Goal: Communication & Community: Share content

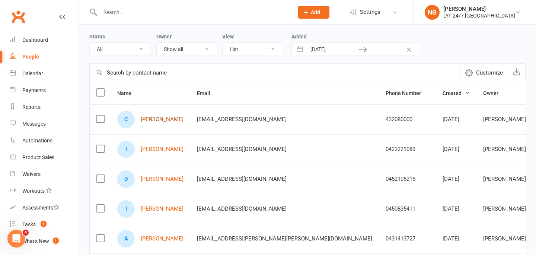
click at [152, 120] on link "[PERSON_NAME]" at bounding box center [162, 119] width 43 height 6
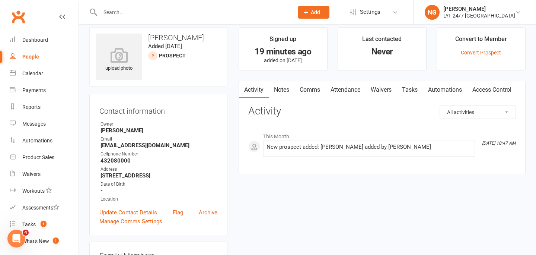
scroll to position [8, 0]
click at [210, 146] on strong "[EMAIL_ADDRESS][DOMAIN_NAME]" at bounding box center [159, 144] width 117 height 7
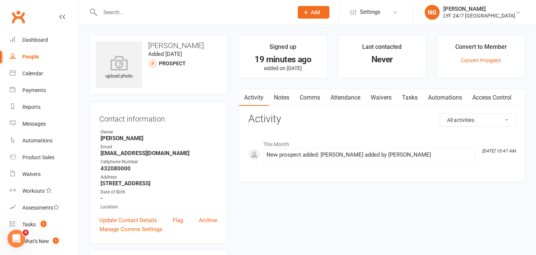
click at [311, 99] on link "Comms" at bounding box center [309, 97] width 31 height 17
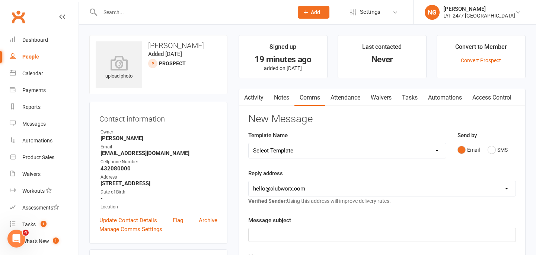
click at [255, 99] on link "Activity" at bounding box center [254, 97] width 30 height 17
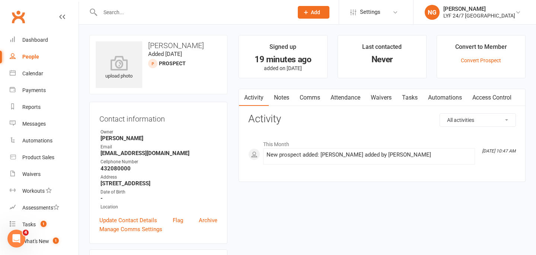
click at [135, 15] on input "text" at bounding box center [193, 12] width 190 height 10
type input "s"
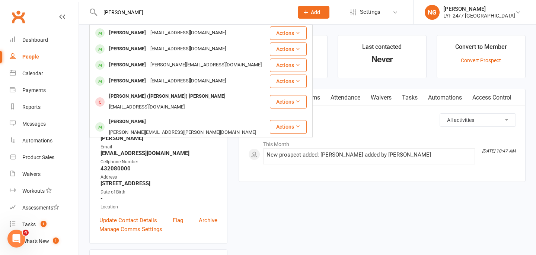
type input "[PERSON_NAME]"
click at [131, 35] on div "[PERSON_NAME]" at bounding box center [127, 33] width 41 height 11
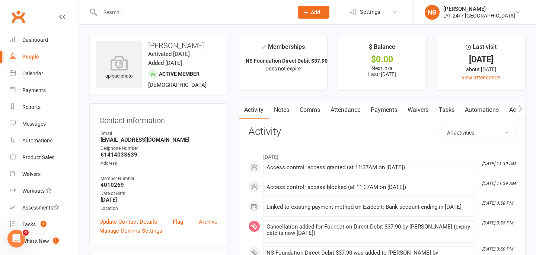
click at [311, 111] on link "Comms" at bounding box center [309, 109] width 31 height 17
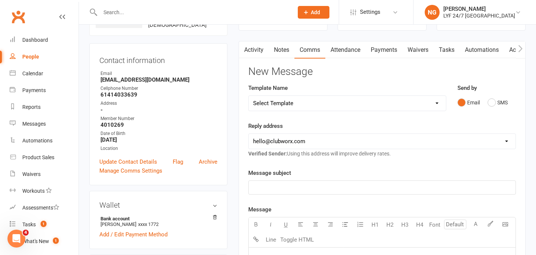
scroll to position [60, 0]
click at [302, 95] on div "Template Name Select Template [SMS] Free Trial lead SMS [SMS] Initial Lead Cont…" at bounding box center [347, 98] width 198 height 28
click at [305, 102] on select "Select Template [SMS] Free Trial lead SMS [SMS] Initial Lead Contact SMS [SMS] …" at bounding box center [347, 103] width 197 height 15
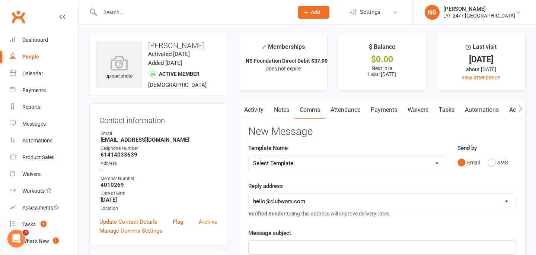
click at [124, 10] on input "text" at bounding box center [193, 12] width 190 height 10
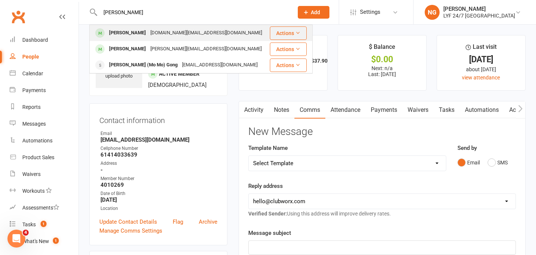
type input "[PERSON_NAME]"
click at [127, 33] on div "[PERSON_NAME]" at bounding box center [127, 33] width 41 height 11
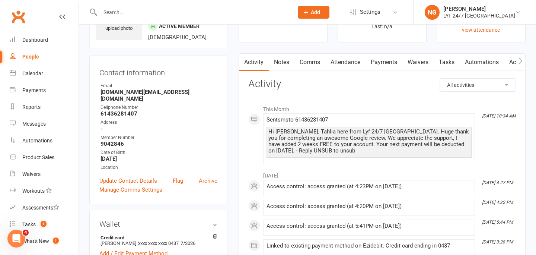
scroll to position [63, 0]
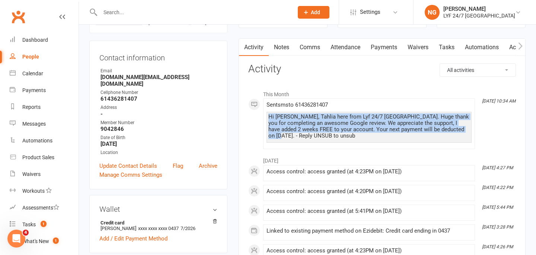
drag, startPoint x: 280, startPoint y: 135, endPoint x: 268, endPoint y: 116, distance: 22.6
click at [268, 116] on div "Hi [PERSON_NAME], Tahlia here from Lyf 24/7 [GEOGRAPHIC_DATA]. Huge thank you f…" at bounding box center [369, 127] width 205 height 31
copy div "Hi [PERSON_NAME], Tahlia here from Lyf 24/7 [GEOGRAPHIC_DATA]. Huge thank you f…"
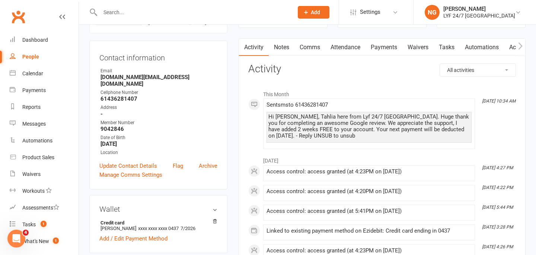
click at [312, 74] on h3 "Activity" at bounding box center [382, 69] width 268 height 12
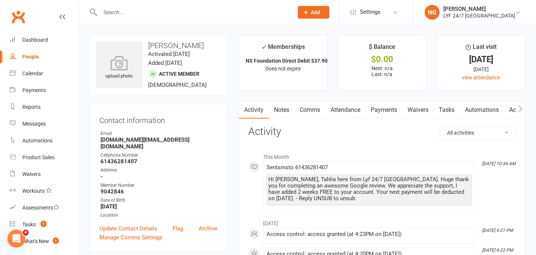
click at [157, 18] on div at bounding box center [188, 12] width 199 height 24
click at [155, 15] on input "text" at bounding box center [193, 12] width 190 height 10
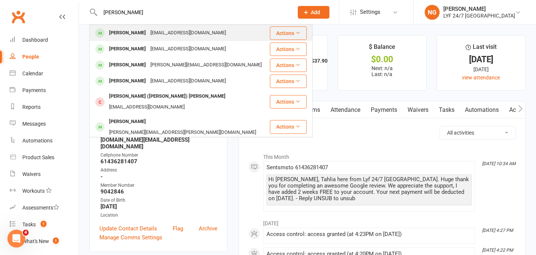
type input "[PERSON_NAME]"
click at [148, 29] on div "[EMAIL_ADDRESS][DOMAIN_NAME]" at bounding box center [188, 33] width 80 height 11
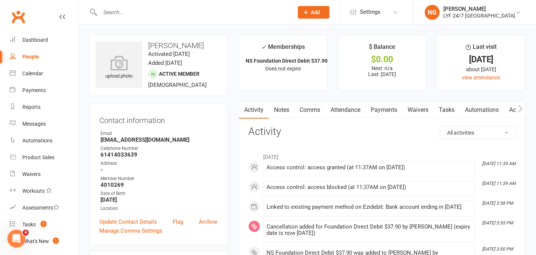
click at [317, 113] on link "Comms" at bounding box center [309, 109] width 31 height 17
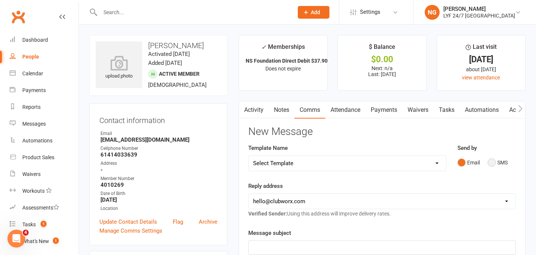
click at [491, 160] on button "SMS" at bounding box center [498, 162] width 20 height 14
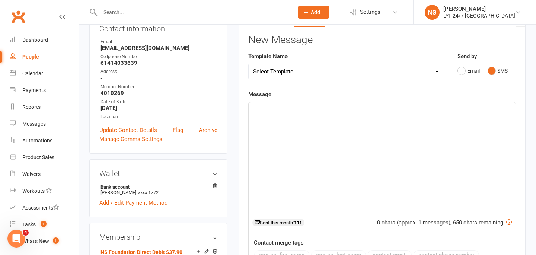
scroll to position [96, 0]
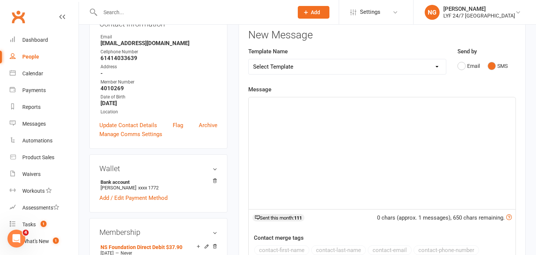
click at [386, 127] on div "﻿" at bounding box center [382, 153] width 267 height 112
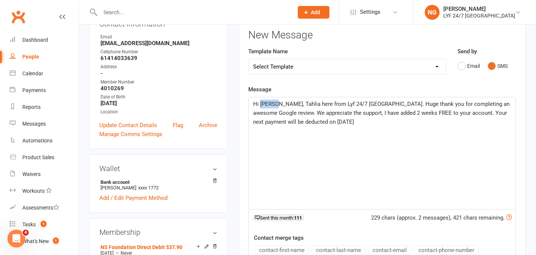
drag, startPoint x: 278, startPoint y: 105, endPoint x: 262, endPoint y: 105, distance: 16.8
click at [262, 105] on span "Hi [PERSON_NAME], Tahlia here from Lyf 24/7 [GEOGRAPHIC_DATA]. Huge thank you f…" at bounding box center [382, 113] width 258 height 25
click at [346, 115] on span "Hi [PERSON_NAME] here from Lyf 24/7 [GEOGRAPHIC_DATA]. Huge thank you for compl…" at bounding box center [380, 113] width 255 height 25
click at [373, 124] on p "Hi [PERSON_NAME] here from Lyf 24/7 [GEOGRAPHIC_DATA]. Huge thank you for compl…" at bounding box center [382, 112] width 258 height 27
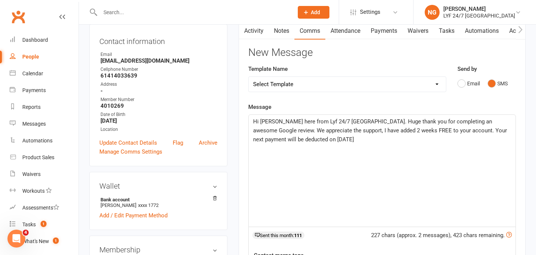
scroll to position [75, 0]
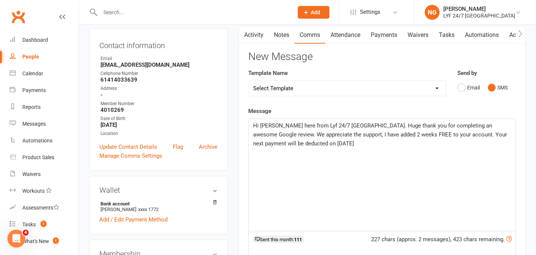
click at [383, 112] on div "Message Hi [PERSON_NAME] here from Lyf 24/7 [GEOGRAPHIC_DATA]. Huge thank you f…" at bounding box center [382, 218] width 268 height 224
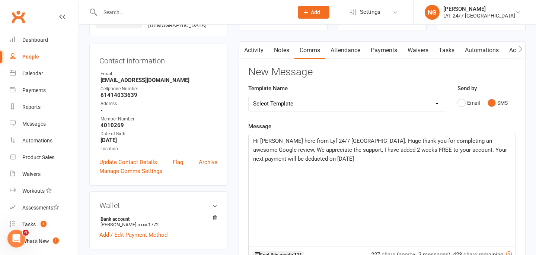
scroll to position [59, 0]
drag, startPoint x: 336, startPoint y: 158, endPoint x: 248, endPoint y: 140, distance: 89.7
click at [248, 140] on div "Hi [PERSON_NAME] here from Lyf 24/7 [GEOGRAPHIC_DATA]. Huge thank you for compl…" at bounding box center [382, 190] width 268 height 112
copy span "Hi [PERSON_NAME] here from Lyf 24/7 [GEOGRAPHIC_DATA]. Huge thank you for compl…"
click at [324, 74] on h3 "New Message" at bounding box center [382, 73] width 268 height 12
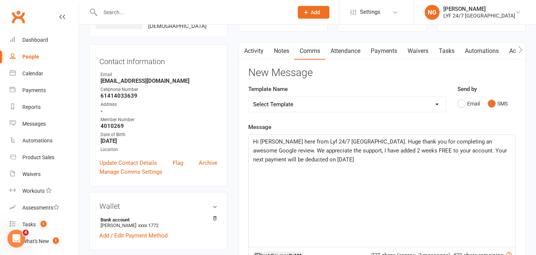
click at [393, 55] on link "Payments" at bounding box center [384, 50] width 37 height 17
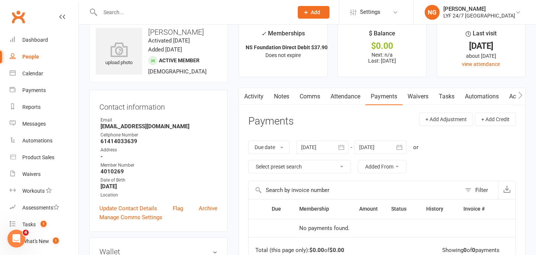
scroll to position [18, 0]
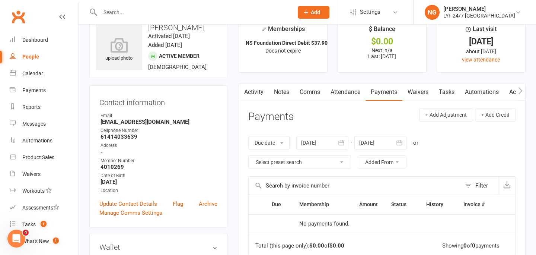
click at [250, 93] on link "Activity" at bounding box center [254, 91] width 30 height 17
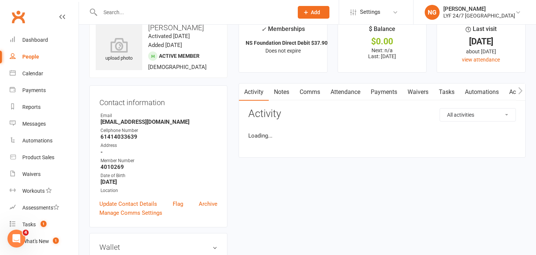
click at [276, 95] on link "Notes" at bounding box center [282, 91] width 26 height 17
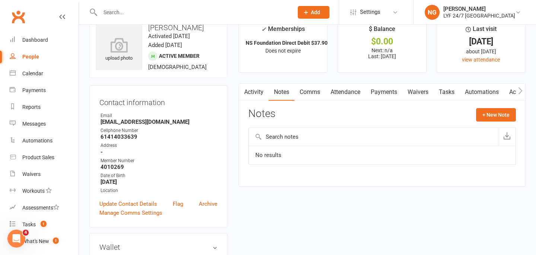
click at [313, 96] on link "Comms" at bounding box center [309, 91] width 31 height 17
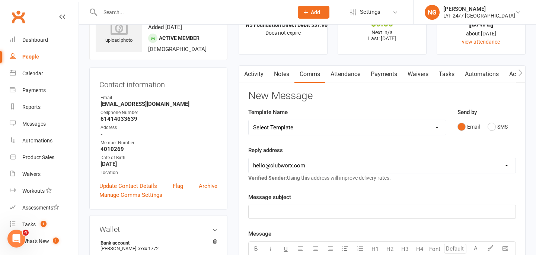
scroll to position [40, 0]
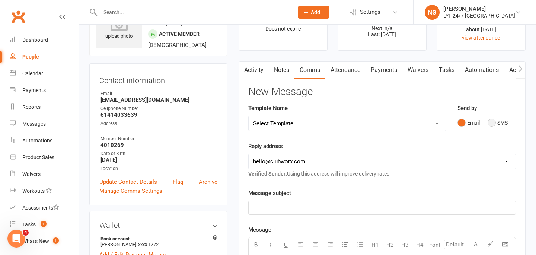
click at [496, 121] on button "SMS" at bounding box center [498, 122] width 20 height 14
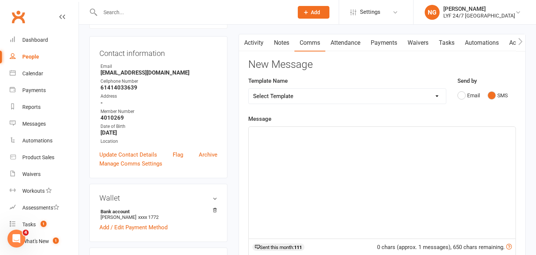
scroll to position [71, 0]
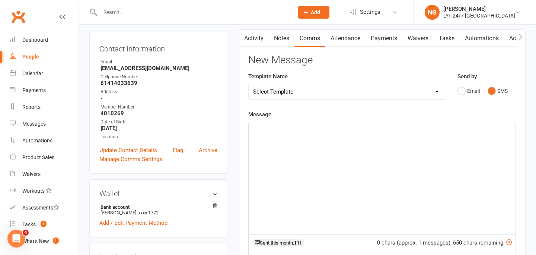
click at [374, 165] on div "﻿" at bounding box center [382, 178] width 267 height 112
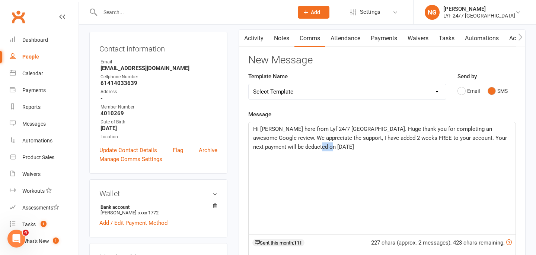
drag, startPoint x: 303, startPoint y: 146, endPoint x: 293, endPoint y: 146, distance: 9.3
click at [293, 146] on span "Hi [PERSON_NAME] here from Lyf 24/7 [GEOGRAPHIC_DATA]. Huge thank you for compl…" at bounding box center [380, 137] width 255 height 25
click at [340, 147] on p "Hi [PERSON_NAME] here from Lyf 24/7 [GEOGRAPHIC_DATA]. Huge thank you for compl…" at bounding box center [382, 137] width 258 height 27
click at [322, 101] on div "Template Name Select Template [SMS] Free Trial lead SMS [SMS] Initial Lead Cont…" at bounding box center [347, 91] width 209 height 38
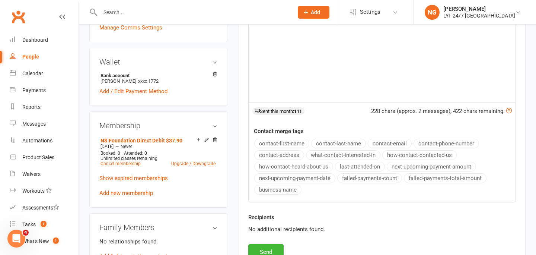
scroll to position [235, 0]
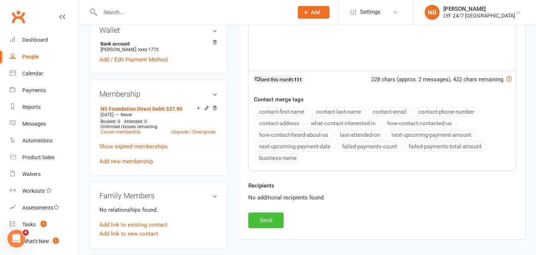
click at [266, 223] on button "Send" at bounding box center [265, 220] width 35 height 16
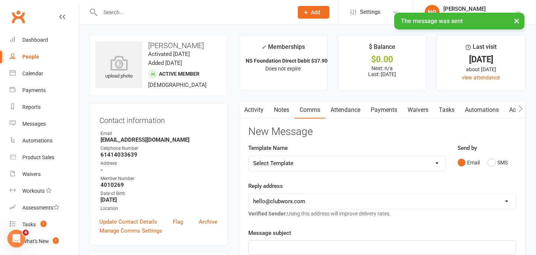
click at [253, 113] on link "Activity" at bounding box center [254, 109] width 30 height 17
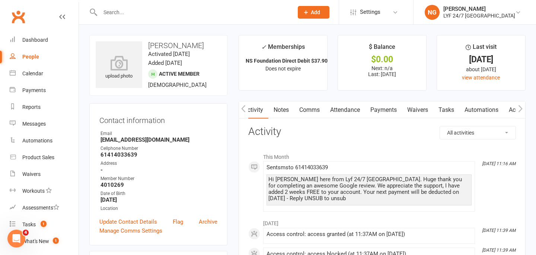
scroll to position [11, 0]
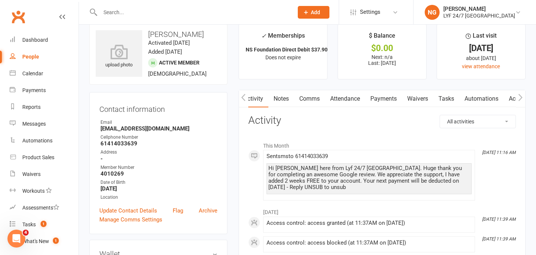
click at [341, 168] on div "Hi [PERSON_NAME] here from Lyf 24/7 [GEOGRAPHIC_DATA]. Huge thank you for compl…" at bounding box center [368, 177] width 201 height 25
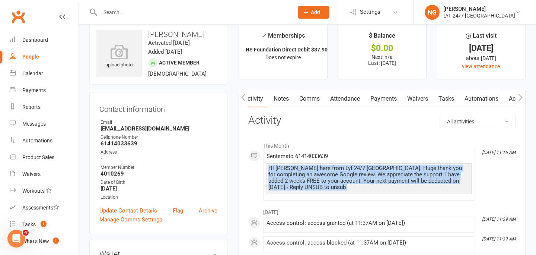
click at [341, 168] on div "Hi [PERSON_NAME] here from Lyf 24/7 [GEOGRAPHIC_DATA]. Huge thank you for compl…" at bounding box center [368, 177] width 201 height 25
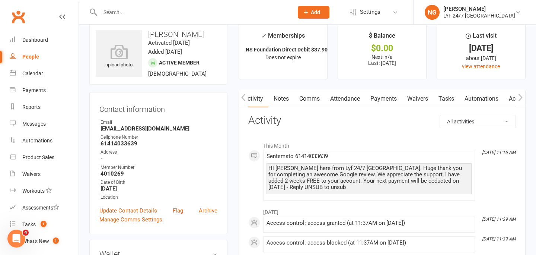
click at [346, 152] on li "[DATE] 11:16 AM Sent sms to [PHONE_NUMBER] Hi [PERSON_NAME] here from Lyf 24/7 …" at bounding box center [369, 175] width 212 height 51
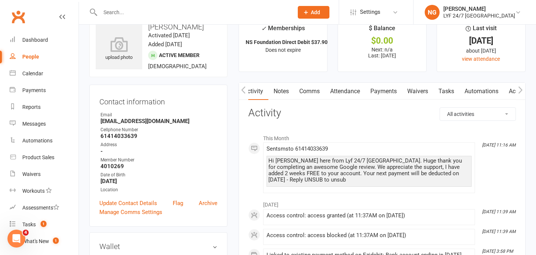
click at [144, 10] on input "text" at bounding box center [193, 12] width 190 height 10
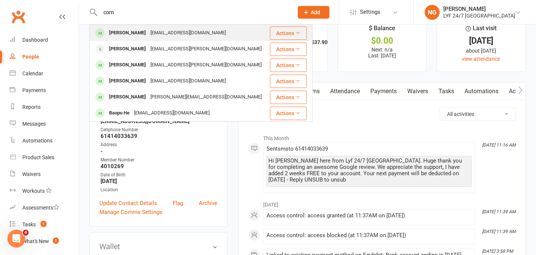
type input "corn"
click at [136, 31] on div "[PERSON_NAME]" at bounding box center [127, 33] width 41 height 11
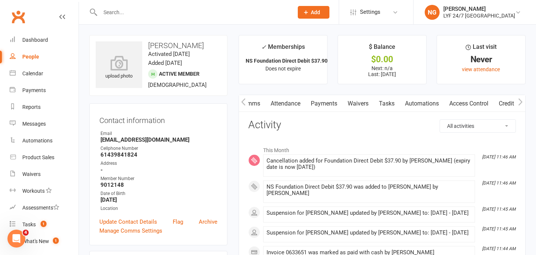
scroll to position [0, 71]
click at [455, 103] on link "Access Control" at bounding box center [458, 103] width 50 height 17
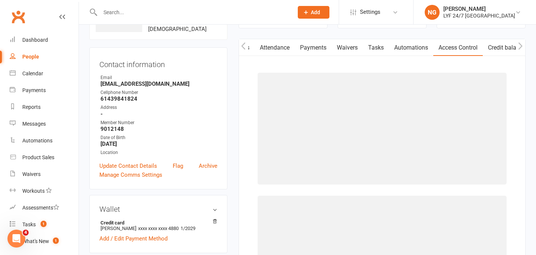
scroll to position [60, 0]
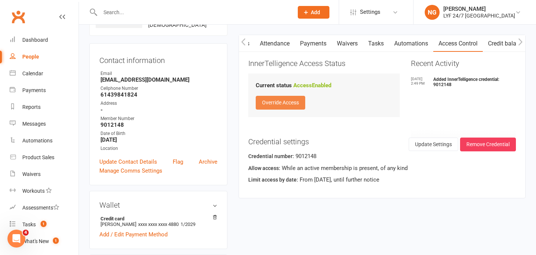
click at [276, 98] on button "Override Access" at bounding box center [281, 102] width 50 height 13
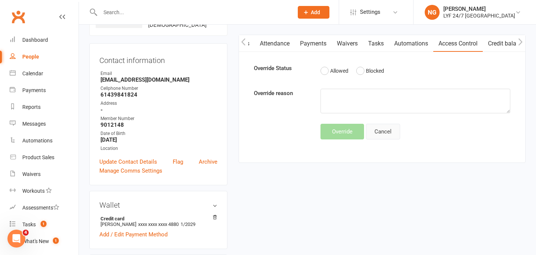
click at [380, 127] on button "Cancel" at bounding box center [383, 132] width 34 height 16
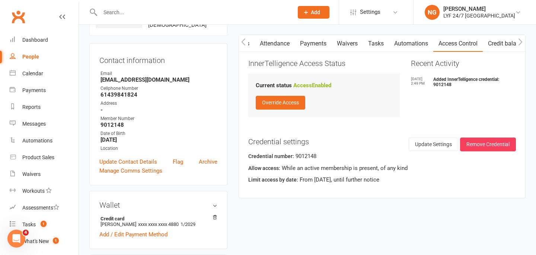
scroll to position [61, 0]
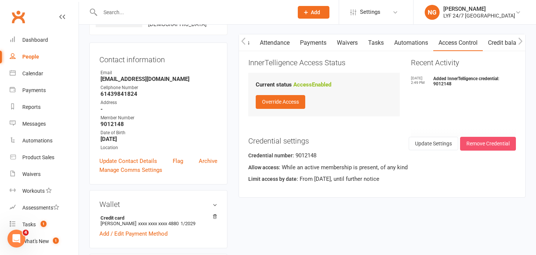
click at [485, 144] on button "Remove Credential" at bounding box center [488, 143] width 56 height 13
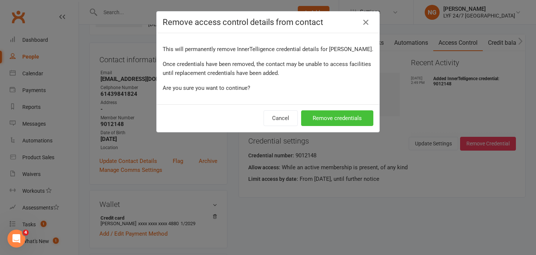
click at [336, 126] on button "Remove credentials" at bounding box center [337, 118] width 72 height 16
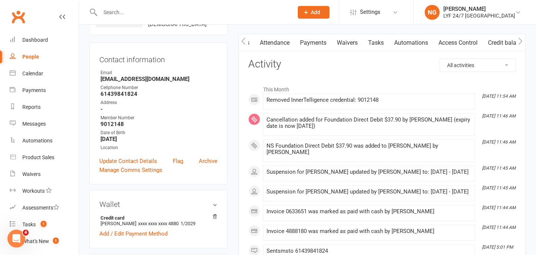
click at [458, 42] on link "Access Control" at bounding box center [458, 42] width 50 height 17
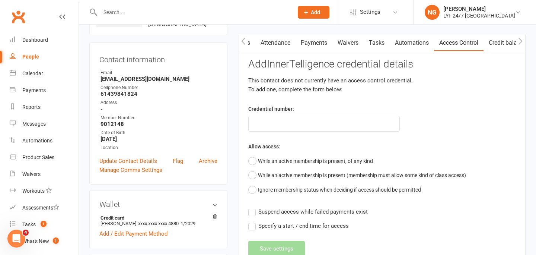
click at [282, 115] on div "Credential number:" at bounding box center [324, 117] width 163 height 27
click at [281, 120] on input "text" at bounding box center [324, 124] width 152 height 16
type input "100263"
click at [281, 159] on button "While an active membership is present, of any kind" at bounding box center [310, 161] width 125 height 14
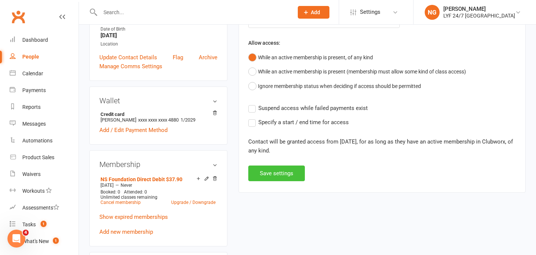
click at [281, 177] on button "Save settings" at bounding box center [276, 173] width 57 height 16
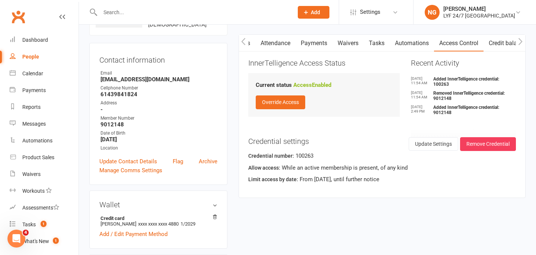
scroll to position [61, 0]
click at [302, 155] on div "Credential number: 100263" at bounding box center [382, 157] width 268 height 12
copy div "100263"
click at [337, 146] on div "Update Settings Remove Credential Credential settings Credential number: 100263…" at bounding box center [382, 161] width 268 height 49
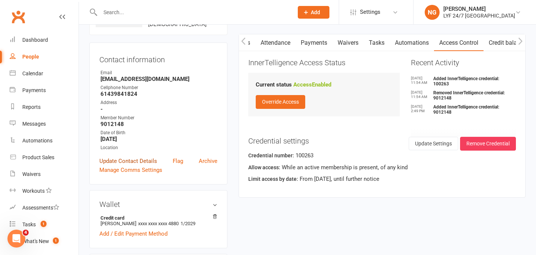
click at [131, 156] on link "Update Contact Details" at bounding box center [128, 160] width 58 height 9
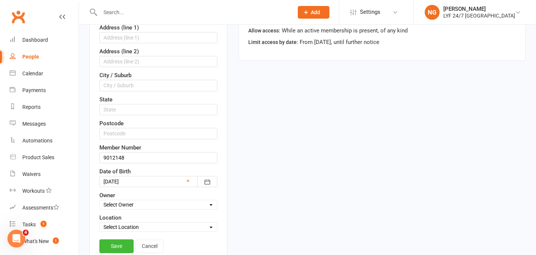
scroll to position [203, 0]
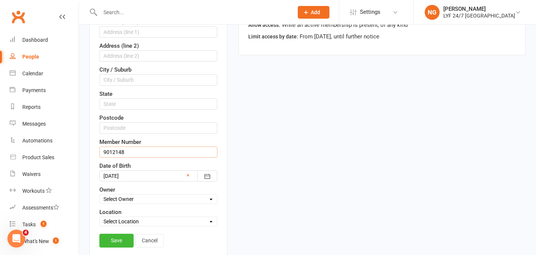
click at [136, 147] on input "9012148" at bounding box center [158, 151] width 118 height 11
paste input "100263"
type input "100263"
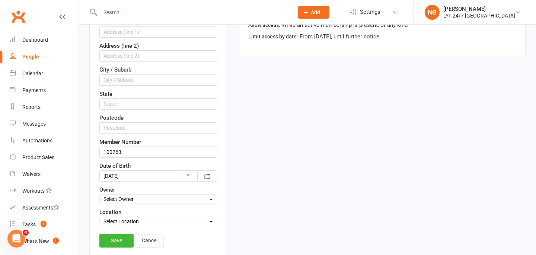
click at [149, 138] on div "Member Number 100263" at bounding box center [158, 147] width 118 height 20
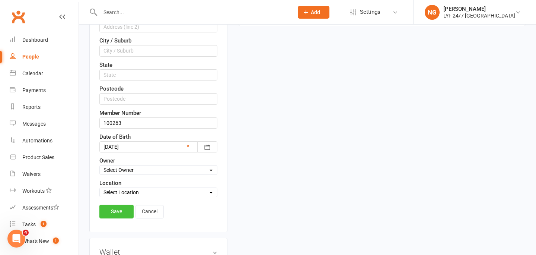
scroll to position [237, 0]
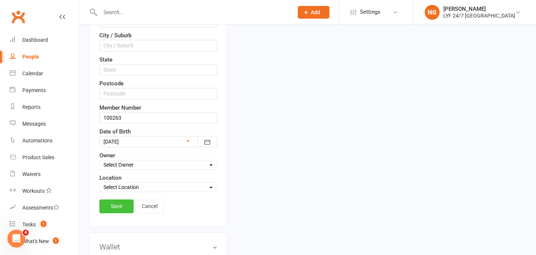
click at [116, 211] on link "Save" at bounding box center [116, 205] width 34 height 13
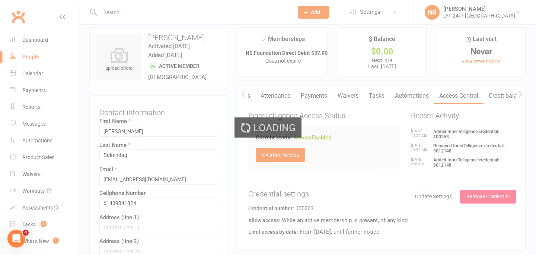
scroll to position [0, 0]
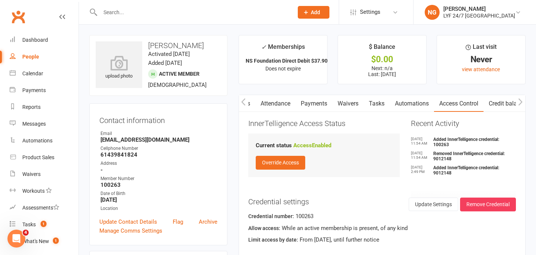
click at [246, 102] on button "button" at bounding box center [243, 103] width 9 height 17
click at [251, 103] on link "Activity" at bounding box center [254, 103] width 30 height 17
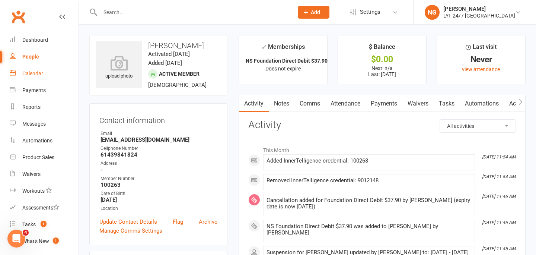
click at [32, 76] on div "Calendar" at bounding box center [32, 73] width 21 height 6
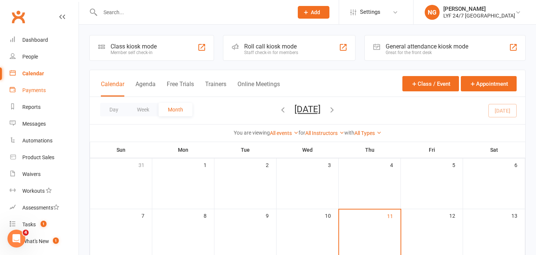
click at [32, 91] on div "Payments" at bounding box center [33, 90] width 23 height 6
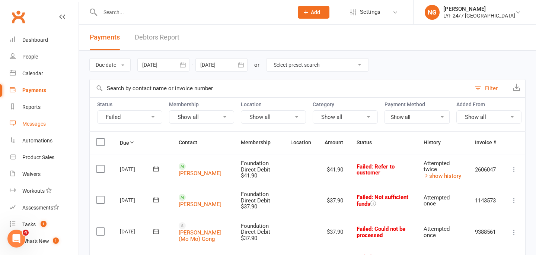
click at [32, 118] on link "Messages" at bounding box center [44, 123] width 69 height 17
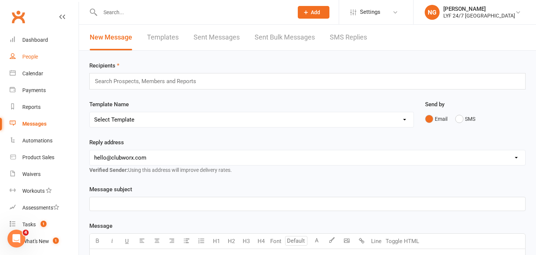
click at [30, 54] on div "People" at bounding box center [30, 57] width 16 height 6
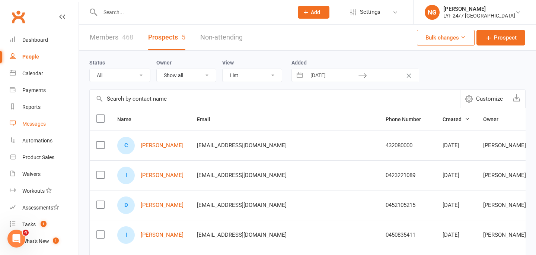
click at [30, 120] on link "Messages" at bounding box center [44, 123] width 69 height 17
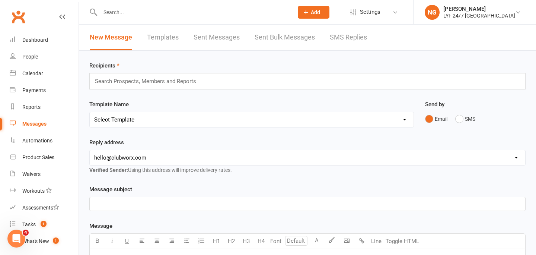
click at [171, 34] on link "Templates" at bounding box center [163, 38] width 32 height 26
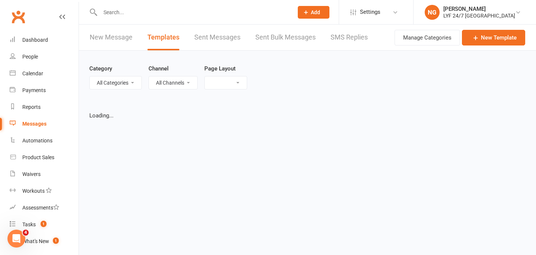
select select "grid"
click at [0, 0] on div "Loading" at bounding box center [0, 0] width 0 height 0
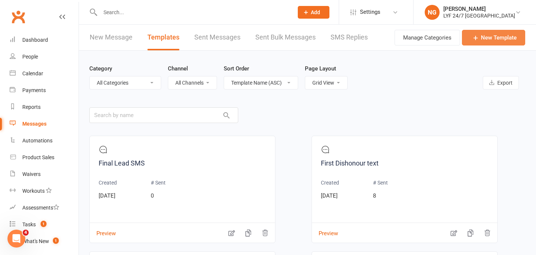
click at [486, 42] on link "New Template" at bounding box center [493, 38] width 63 height 16
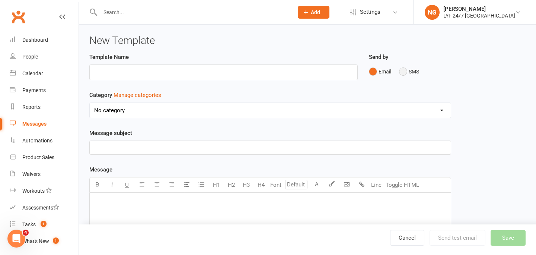
click at [407, 72] on button "SMS" at bounding box center [409, 71] width 20 height 14
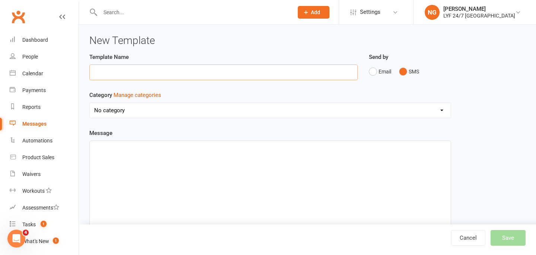
click at [282, 78] on input "text" at bounding box center [223, 72] width 268 height 16
type input "T"
type input "7 Day Trial - Follow up (DAY ONE)"
click at [306, 57] on div "Template Name 7 Day Trial - Follow up (DAY ONE)" at bounding box center [223, 66] width 268 height 28
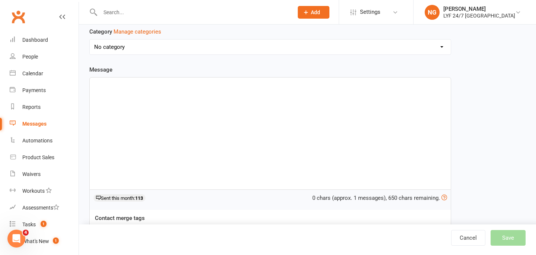
scroll to position [70, 0]
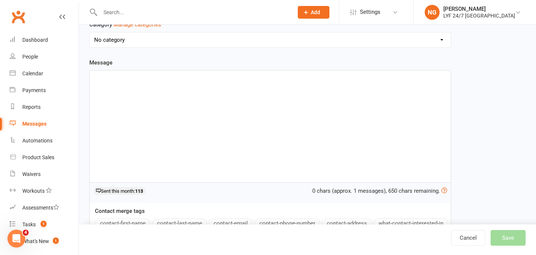
click at [335, 128] on div "﻿" at bounding box center [270, 126] width 361 height 112
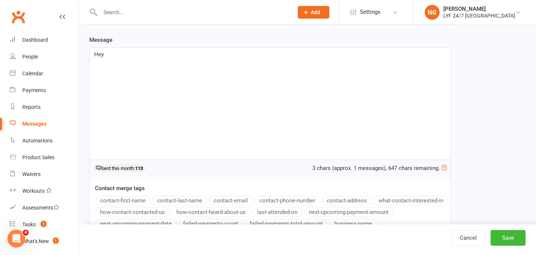
scroll to position [95, 0]
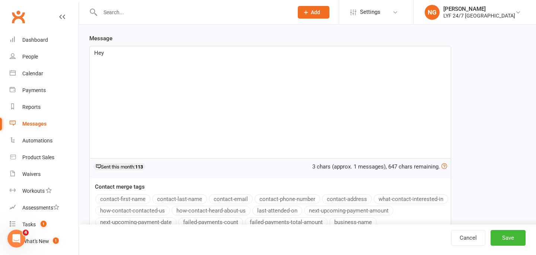
click at [140, 198] on button "contact-first-name" at bounding box center [122, 199] width 55 height 10
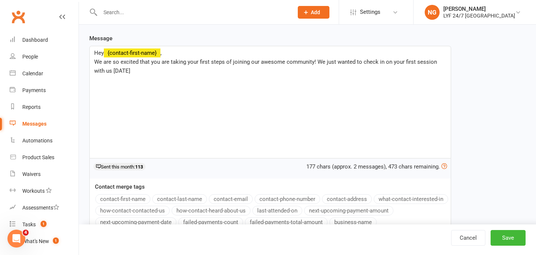
click at [258, 63] on span "We are so excited that you are taking your first steps of joining our awesome c…" at bounding box center [266, 66] width 344 height 16
drag, startPoint x: 306, startPoint y: 62, endPoint x: 285, endPoint y: 62, distance: 21.6
click at [285, 62] on span "We are so excited that you are taking your first steps of joining the LYF 24/7 …" at bounding box center [266, 66] width 345 height 16
click at [236, 69] on p "We are so excited that you are taking your first steps of joining the LYF 24/7 …" at bounding box center [270, 66] width 352 height 18
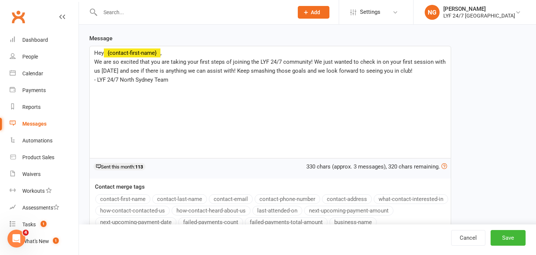
click at [235, 37] on div "Message Hey ﻿ {contact-first-name} , We are so excited that you are taking your…" at bounding box center [270, 142] width 362 height 217
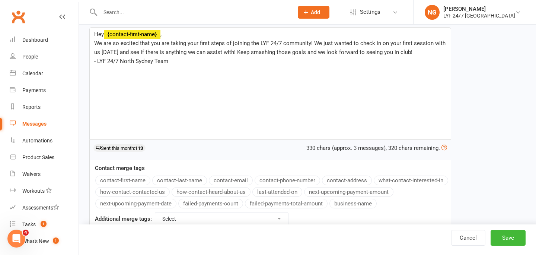
scroll to position [120, 0]
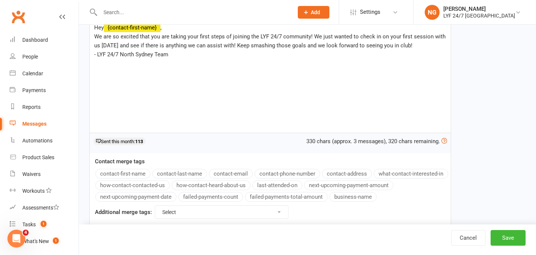
click at [494, 99] on div "Template Name 7 Day Trial - Follow up (DAY ONE) Send by Email SMS Category Mana…" at bounding box center [307, 84] width 447 height 303
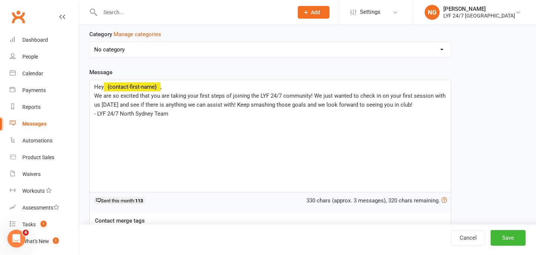
scroll to position [0, 0]
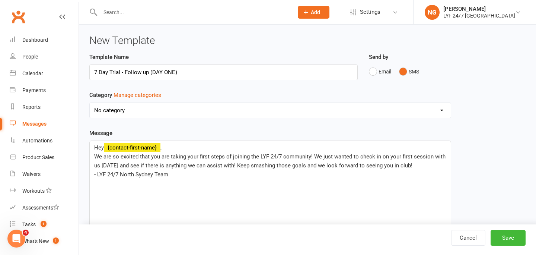
click at [326, 95] on div "Category Manage categories No category Classes / Bookings Enquiries General Mar…" at bounding box center [270, 104] width 362 height 28
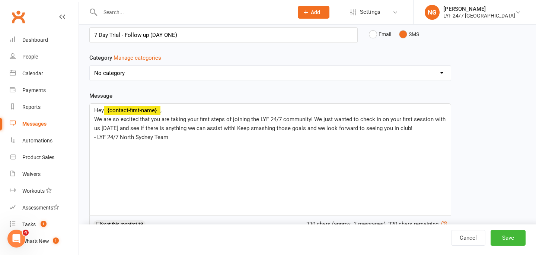
click at [464, 127] on div "Template Name 7 Day Trial - Follow up (DAY ONE) Send by Email SMS Category Mana…" at bounding box center [307, 166] width 447 height 303
click at [287, 148] on div "Hey ﻿ {contact-first-name} , We are so excited that you are taking your first s…" at bounding box center [270, 159] width 361 height 112
click at [463, 154] on div "Template Name 7 Day Trial - Follow up (DAY ONE) Send by Email SMS Category Mana…" at bounding box center [307, 166] width 447 height 303
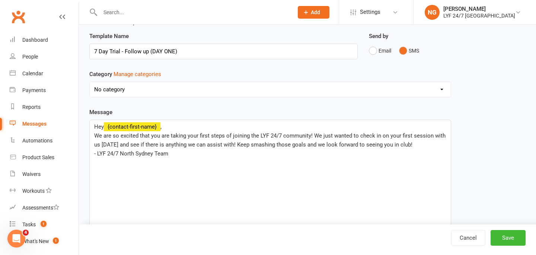
scroll to position [0, 0]
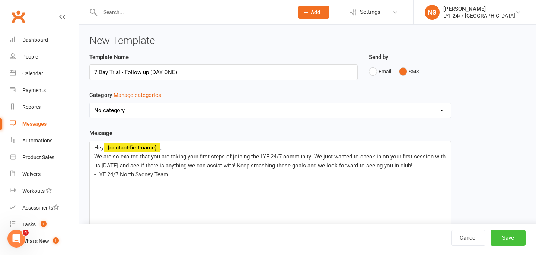
click at [505, 240] on button "Save" at bounding box center [508, 238] width 35 height 16
select select "grid"
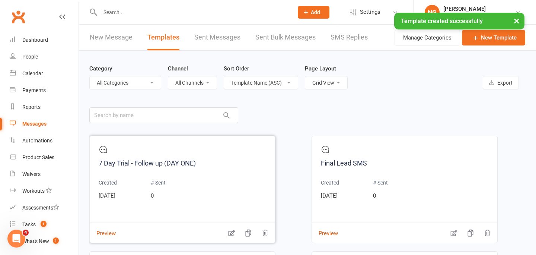
click at [204, 157] on div at bounding box center [183, 151] width 168 height 13
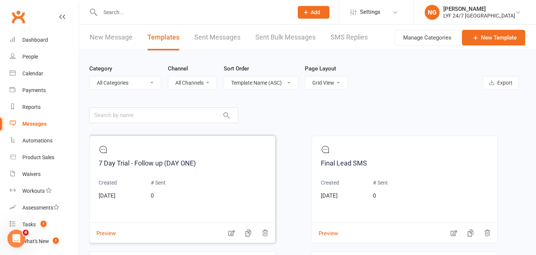
click at [228, 233] on icon "button" at bounding box center [231, 232] width 7 height 7
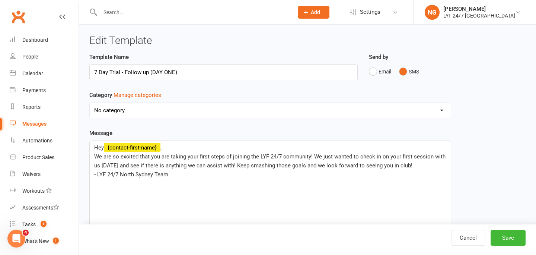
click at [147, 112] on select "No category Classes / Bookings Enquiries General Marketing Memberships Paid Tri…" at bounding box center [270, 110] width 361 height 15
select select "17809"
click at [168, 117] on select "No category Classes / Bookings Enquiries General Marketing Memberships Paid Tri…" at bounding box center [270, 110] width 361 height 15
click at [206, 130] on div "Message Hey ﻿ {contact-first-name} , We are so excited that you are taking your…" at bounding box center [270, 236] width 362 height 217
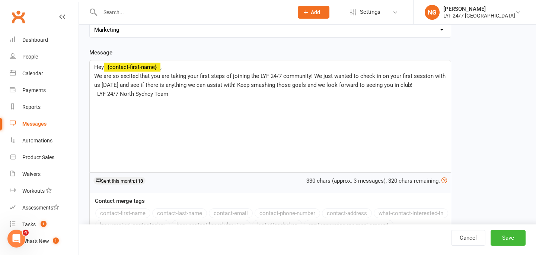
scroll to position [137, 0]
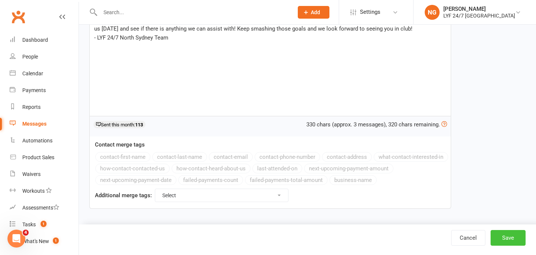
click at [513, 243] on button "Save" at bounding box center [508, 238] width 35 height 16
select select "grid"
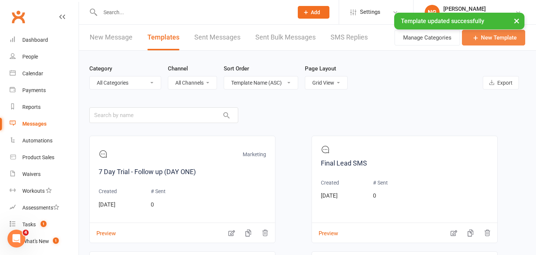
click at [490, 42] on link "New Template" at bounding box center [493, 38] width 63 height 16
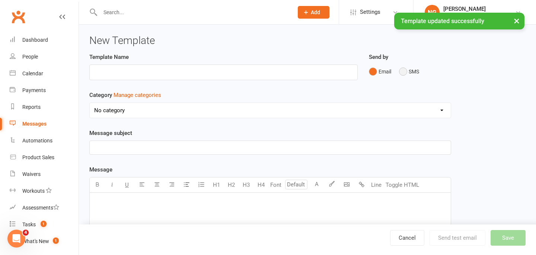
click at [407, 74] on button "SMS" at bounding box center [409, 71] width 20 height 14
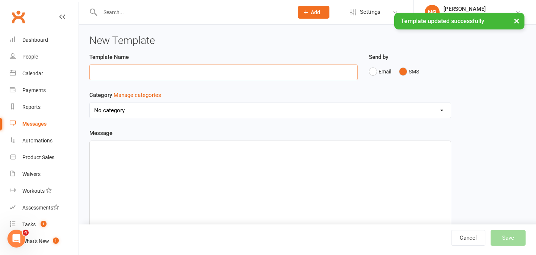
click at [277, 75] on input "text" at bounding box center [223, 72] width 268 height 16
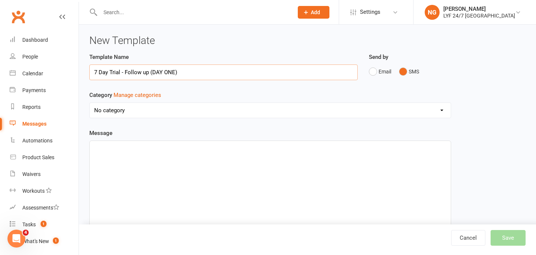
drag, startPoint x: 180, startPoint y: 73, endPoint x: 151, endPoint y: 73, distance: 29.0
click at [151, 73] on input "7 Day Trial - Follow up (DAY ONE)" at bounding box center [223, 72] width 268 height 16
click at [190, 47] on div "New Template Template Name 7 Day Trial - Follow up (DAY 4) Send by Email SMS Ca…" at bounding box center [307, 193] width 457 height 337
click at [176, 70] on input "7 Day Trial - Follow up (DAY 4)" at bounding box center [223, 72] width 268 height 16
type input "7 Day Trial - Follow up (DAY 4)"
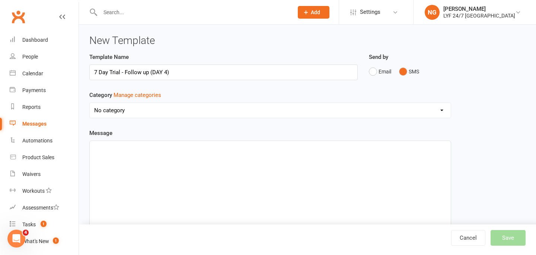
click at [169, 165] on div "﻿" at bounding box center [270, 197] width 361 height 112
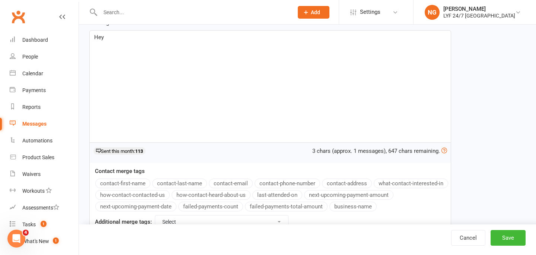
scroll to position [113, 0]
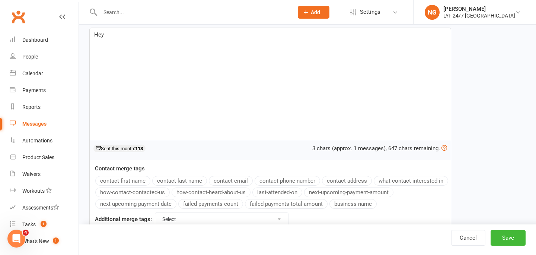
click at [119, 182] on button "contact-first-name" at bounding box center [122, 181] width 55 height 10
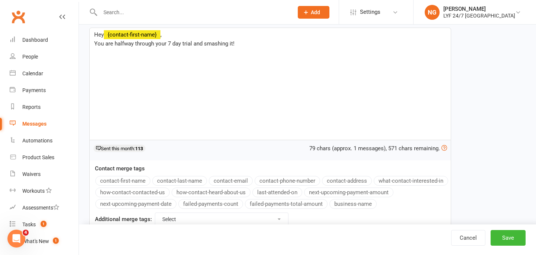
click at [191, 41] on span "You are halfway through your 7 day trial and smashing it!" at bounding box center [164, 43] width 140 height 7
click at [323, 41] on p "You are halfway through your 7 day trial at LYF 24/7 [GEOGRAPHIC_DATA] and smas…" at bounding box center [270, 43] width 352 height 9
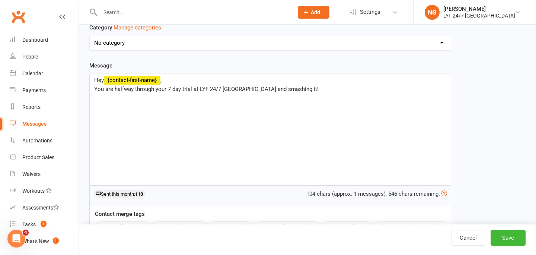
scroll to position [67, 0]
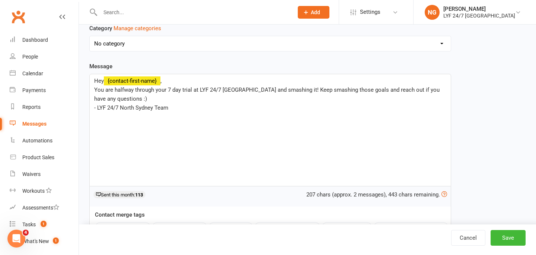
click at [316, 70] on div "Message Hey ﻿ {contact-first-name} , You are halfway through your 7 day trial a…" at bounding box center [270, 170] width 362 height 217
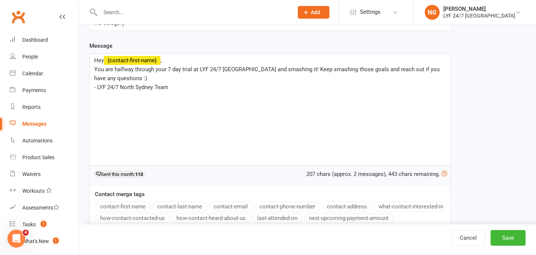
scroll to position [86, 0]
click at [297, 71] on span "You are halfway through your 7 day trial at LYF 24/7 [GEOGRAPHIC_DATA] and smas…" at bounding box center [267, 75] width 347 height 16
click at [310, 98] on div "Hey ﻿ {contact-first-name} , You are halfway through your 7 day trial at LYF 24…" at bounding box center [270, 110] width 361 height 112
click at [279, 44] on div "Message Hey ﻿ {contact-first-name} , You are halfway through your 7 day trial a…" at bounding box center [270, 150] width 362 height 217
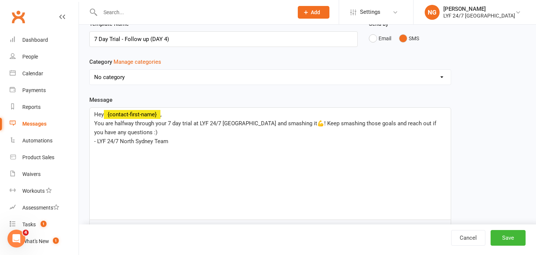
scroll to position [0, 0]
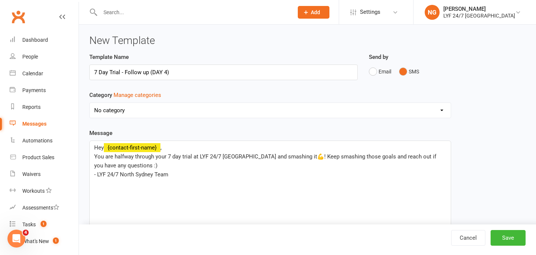
click at [201, 108] on select "No category Classes / Bookings Enquiries General Marketing Memberships Paid Tri…" at bounding box center [270, 110] width 361 height 15
select select "17809"
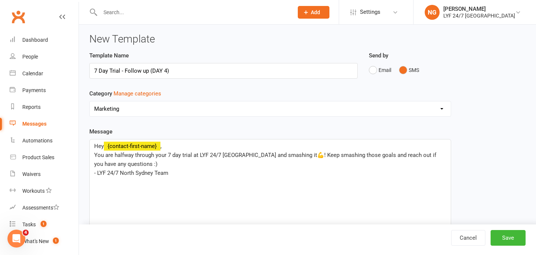
scroll to position [12, 0]
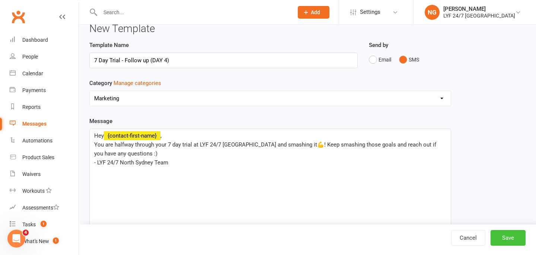
click at [500, 238] on button "Save" at bounding box center [508, 238] width 35 height 16
select select "grid"
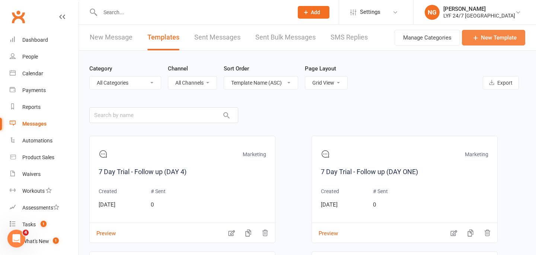
click at [477, 39] on icon at bounding box center [475, 37] width 7 height 7
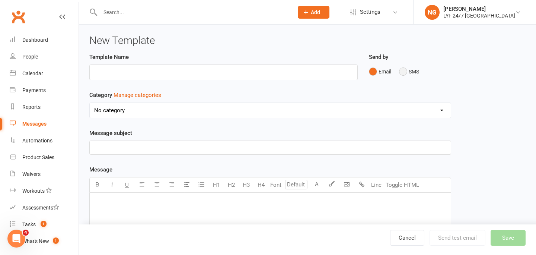
click at [401, 68] on button "SMS" at bounding box center [409, 71] width 20 height 14
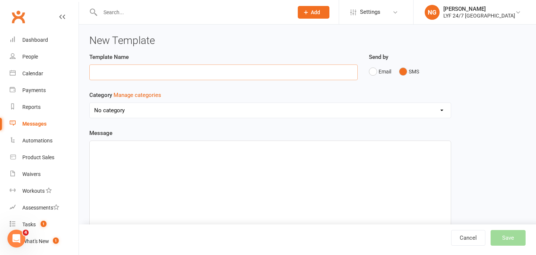
click at [318, 67] on input "text" at bounding box center [223, 72] width 268 height 16
type input "7 Day Trial - Follow up (DAY 7)"
click at [202, 170] on div "﻿" at bounding box center [270, 197] width 361 height 112
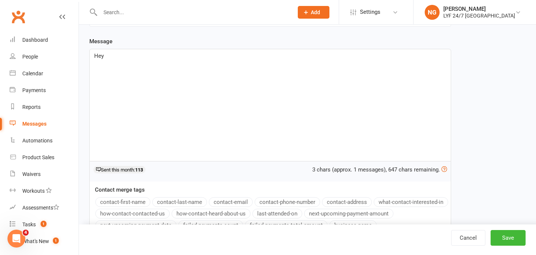
scroll to position [104, 0]
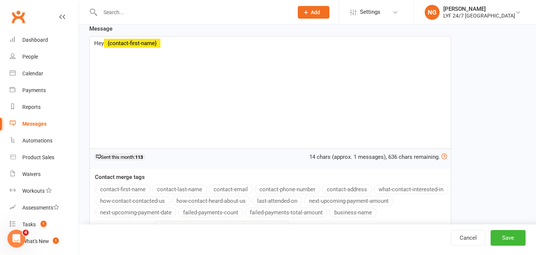
click at [132, 184] on button "contact-first-name" at bounding box center [122, 189] width 55 height 10
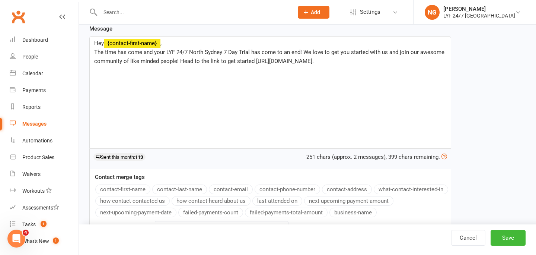
click at [351, 63] on p "The time has come and your LYF 24/7 North Sydney 7 Day Trial has come to an end…" at bounding box center [270, 57] width 352 height 18
click at [335, 60] on p "The time has come and your LYF 24/7 North Sydney 7 Day Trial has come to an end…" at bounding box center [270, 57] width 352 height 18
click at [327, 61] on span "The time has come and your LYF 24/7 North Sydney 7 Day Trial has come to an end…" at bounding box center [270, 57] width 352 height 16
click at [339, 63] on p "The time has come and your LYF 24/7 North Sydney 7 Day Trial has come to an end…" at bounding box center [270, 57] width 352 height 18
click at [332, 61] on p "The time has come and your LYF 24/7 North Sydney 7 Day Trial has come to an end…" at bounding box center [270, 57] width 352 height 18
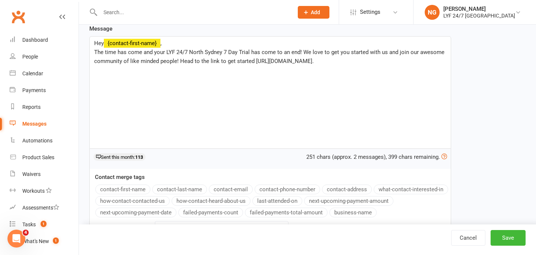
click at [344, 62] on p "The time has come and your LYF 24/7 North Sydney 7 Day Trial has come to an end…" at bounding box center [270, 57] width 352 height 18
click at [334, 62] on p "The time has come and your LYF 24/7 North Sydney 7 Day Trial has come to an end…" at bounding box center [270, 57] width 352 height 18
click at [336, 60] on p "The time has come and your LYF 24/7 North Sydney 7 Day Trial has come to an end…" at bounding box center [270, 57] width 352 height 18
click at [328, 62] on p "The time has come and your LYF 24/7 North Sydney 7 Day Trial has come to an end…" at bounding box center [270, 57] width 352 height 18
click at [333, 59] on p "The time has come and your LYF 24/7 North Sydney 7 Day Trial has come to an end…" at bounding box center [270, 57] width 352 height 18
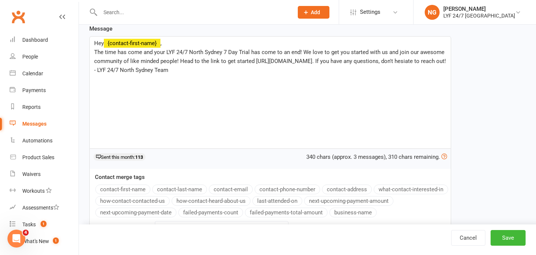
click at [325, 29] on div "Message Hey ﻿ {contact-first-name} , The time has come and your LYF 24/7 North …" at bounding box center [270, 132] width 362 height 217
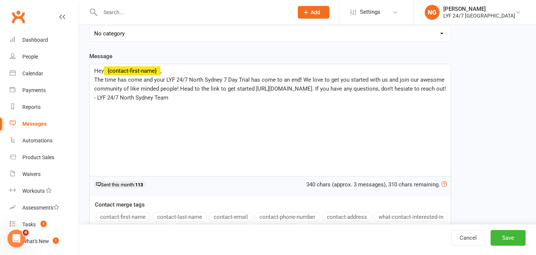
scroll to position [73, 0]
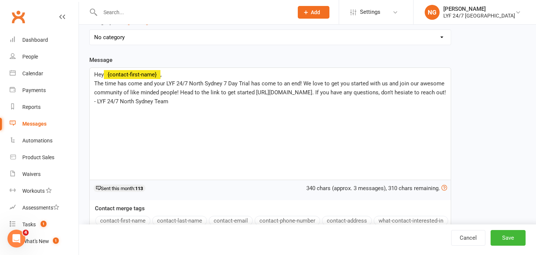
click at [310, 82] on span "The time has come and your LYF 24/7 North Sydney 7 Day Trial has come to an end…" at bounding box center [270, 88] width 352 height 16
click at [238, 119] on div "Hey ﻿ {contact-first-name} , The time has come and your LYF 24/7 North Sydney 7…" at bounding box center [270, 124] width 361 height 112
click at [459, 92] on div "Template Name 7 Day Trial - Follow up (DAY 7) Send by Email SMS Category Manage…" at bounding box center [307, 131] width 447 height 303
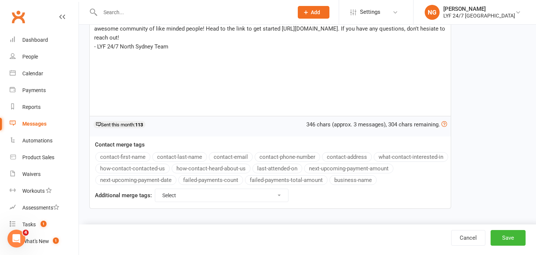
scroll to position [0, 0]
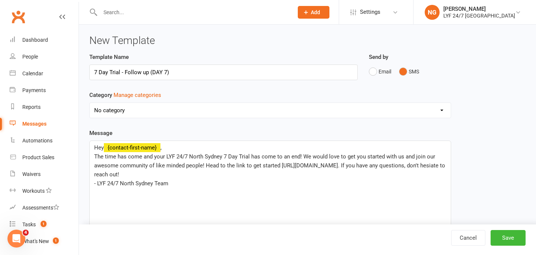
click at [494, 194] on div "Template Name 7 Day Trial - Follow up (DAY 7) Send by Email SMS Category Manage…" at bounding box center [307, 203] width 447 height 303
click at [256, 117] on select "No category Classes / Bookings Enquiries General Marketing Memberships Paid Tri…" at bounding box center [270, 110] width 361 height 15
select select "17809"
click at [252, 125] on div "Category Manage categories No category Classes / Bookings Enquiries General Mar…" at bounding box center [270, 109] width 373 height 38
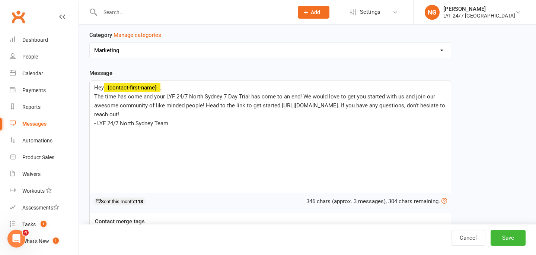
scroll to position [65, 0]
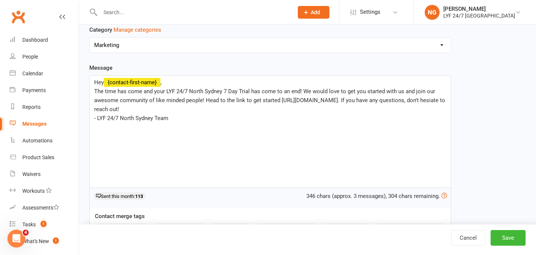
click at [263, 89] on span "The time has come and your LYF 24/7 North Sydney 7 Day Trial has come to an end…" at bounding box center [270, 100] width 353 height 25
click at [244, 111] on p "The time has come and your LYF 24/7 North Sydney 7 Day Trial has come to an end…" at bounding box center [270, 100] width 352 height 27
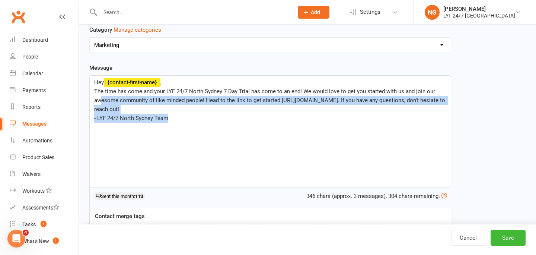
drag, startPoint x: 174, startPoint y: 120, endPoint x: 100, endPoint y: 96, distance: 77.6
click at [100, 96] on div "Hey ﻿ {contact-first-name} , The time has come and your LYF 24/7 North Sydney 7…" at bounding box center [270, 132] width 361 height 112
click at [121, 99] on span "The time has come and your LYF 24/7 North Sydney 7 Day Trial has come to an end…" at bounding box center [270, 100] width 353 height 25
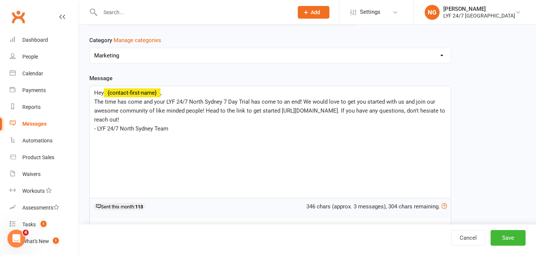
scroll to position [53, 0]
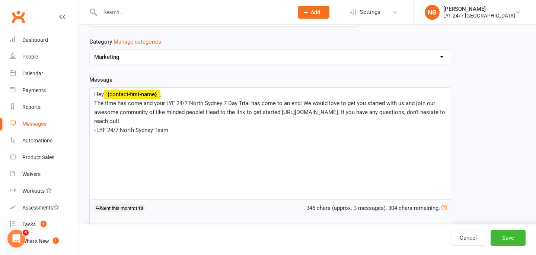
click at [508, 116] on div "Template Name 7 Day Trial - Follow up (DAY 7) Send by Email SMS Category Manage…" at bounding box center [307, 150] width 447 height 303
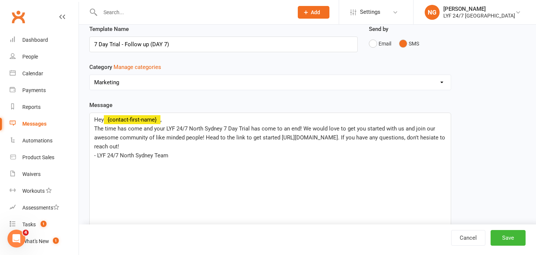
scroll to position [0, 0]
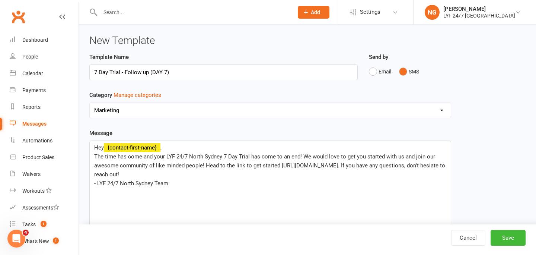
click at [103, 177] on span "The time has come and your LYF 24/7 North Sydney 7 Day Trial has come to an end…" at bounding box center [270, 165] width 353 height 25
click at [130, 173] on span "The time has come and your LYF 24/7 North Sydney 7 Day Trial has come to an end…" at bounding box center [268, 165] width 348 height 25
click at [168, 175] on p "The time has come and your LYF 24/7 North Sydney 7 Day Trial has come to an end…" at bounding box center [270, 165] width 352 height 27
click at [179, 183] on p "- LYF 24/7 North Sydney Team" at bounding box center [270, 183] width 352 height 9
click at [209, 125] on div "Category Manage categories No category Classes / Bookings Enquiries General Mar…" at bounding box center [270, 109] width 373 height 38
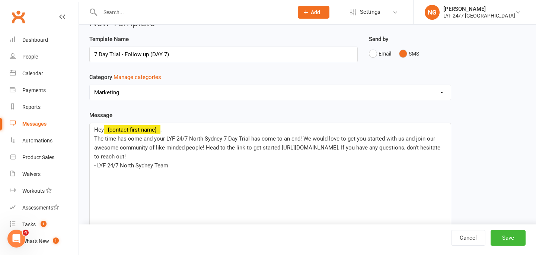
scroll to position [17, 0]
click at [291, 108] on div "Category Manage categories No category Classes / Bookings Enquiries General Mar…" at bounding box center [270, 92] width 373 height 38
click at [512, 230] on button "Save" at bounding box center [508, 238] width 35 height 16
select select "grid"
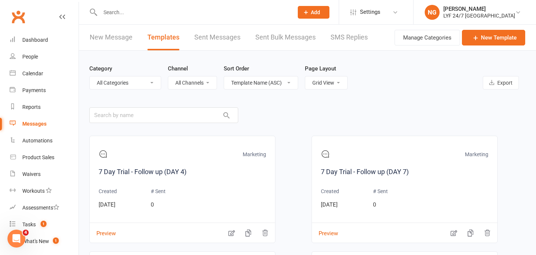
click at [368, 80] on div "Category All Categories (No category) Classes / Bookings Enquiries General Mark…" at bounding box center [307, 77] width 436 height 52
click at [164, 14] on input "text" at bounding box center [193, 12] width 190 height 10
paste input "[PERSON_NAME]"
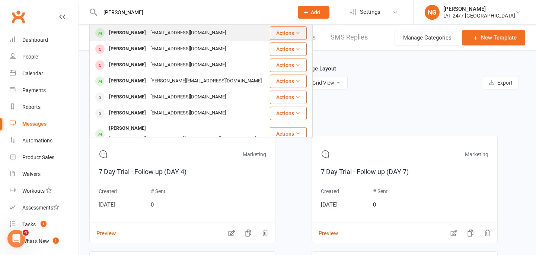
type input "[PERSON_NAME]"
click at [159, 32] on div "[EMAIL_ADDRESS][DOMAIN_NAME]" at bounding box center [188, 33] width 80 height 11
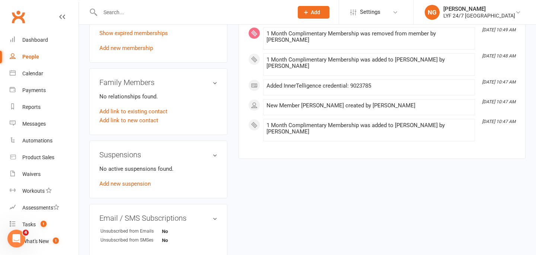
scroll to position [368, 0]
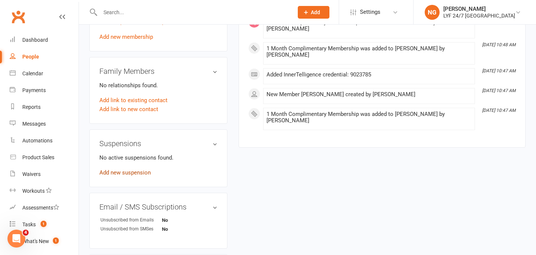
click at [129, 171] on link "Add new suspension" at bounding box center [124, 172] width 51 height 7
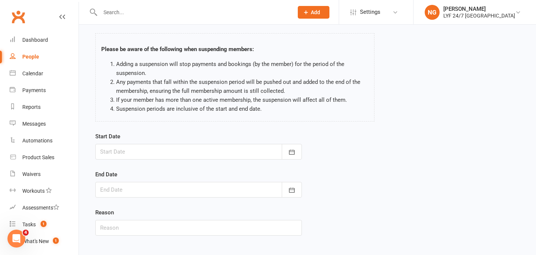
scroll to position [38, 0]
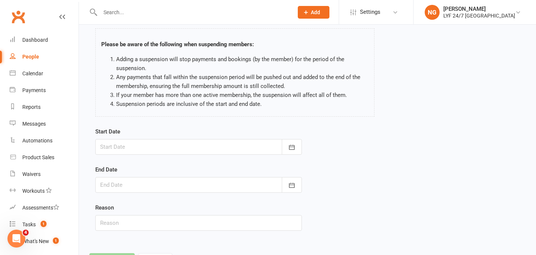
click at [229, 136] on div "Start Date [DATE] Sun Mon Tue Wed Thu Fri Sat 36 31 01 02 03 04 05 06 37 07 08 …" at bounding box center [198, 141] width 207 height 28
click at [227, 141] on div at bounding box center [198, 147] width 207 height 16
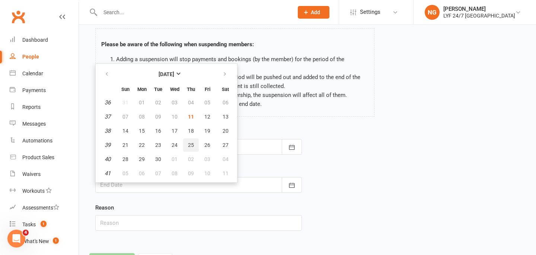
click at [190, 146] on span "25" at bounding box center [191, 145] width 6 height 6
type input "[DATE]"
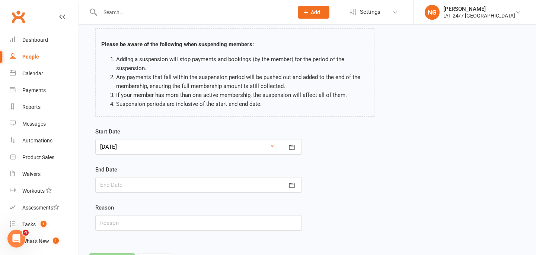
click at [178, 182] on div at bounding box center [198, 185] width 207 height 16
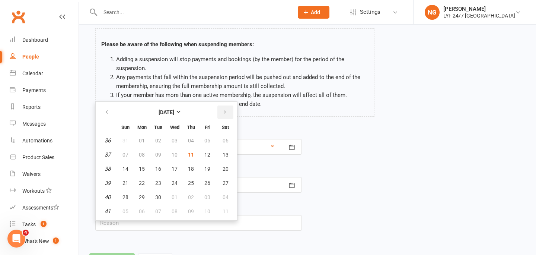
click at [221, 114] on button "button" at bounding box center [225, 111] width 16 height 13
click at [225, 182] on span "25" at bounding box center [226, 183] width 6 height 6
type input "[DATE]"
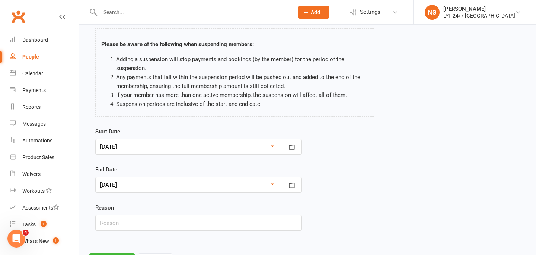
click at [213, 162] on form "Start Date [DATE] [DATE] Sun Mon Tue Wed Thu Fri Sat 36 31 01 02 03 04 05 06 37…" at bounding box center [198, 178] width 207 height 103
click at [172, 219] on input "text" at bounding box center [198, 223] width 207 height 16
type input "Overseas"
click at [171, 210] on div "Reason Overseas" at bounding box center [198, 217] width 207 height 28
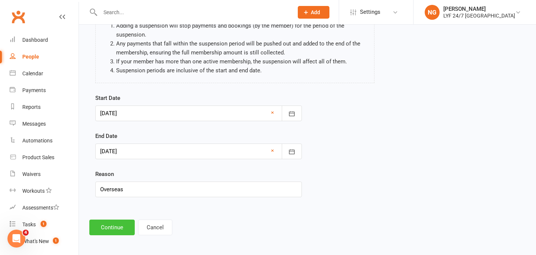
click at [118, 223] on button "Continue" at bounding box center [111, 227] width 45 height 16
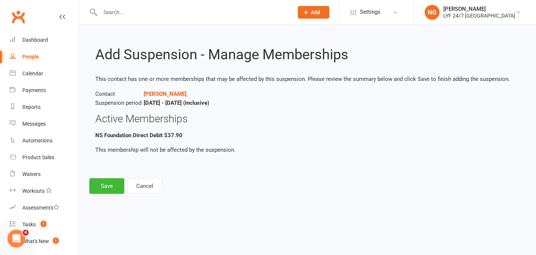
scroll to position [0, 0]
click at [112, 181] on button "Save" at bounding box center [106, 186] width 35 height 16
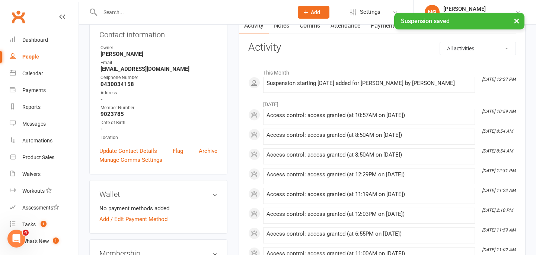
scroll to position [35, 0]
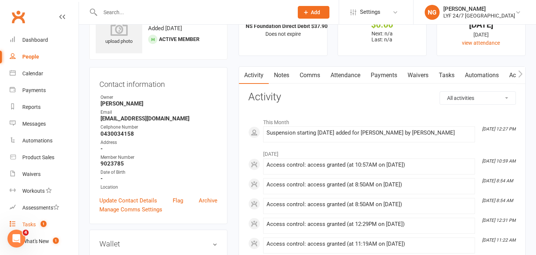
click at [37, 221] on count-badge "1" at bounding box center [42, 224] width 10 height 6
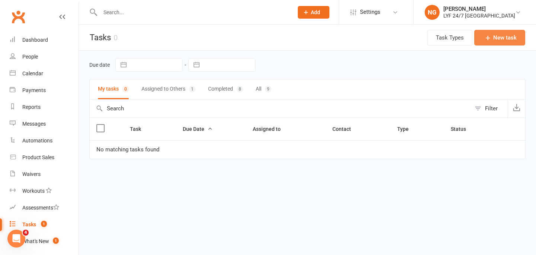
click at [503, 35] on button "New task" at bounding box center [499, 38] width 51 height 16
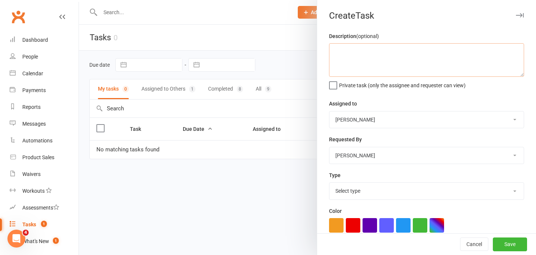
click at [358, 68] on textarea at bounding box center [426, 60] width 195 height 34
type textarea "Pause membership (25/9-25/10)"
click at [391, 36] on div "Description (optional) Pause membership (25/9-25/10) Private task (only the ass…" at bounding box center [426, 60] width 195 height 57
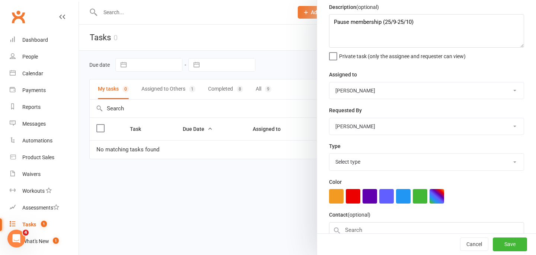
scroll to position [103, 0]
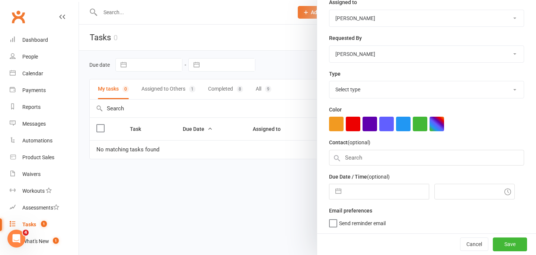
click at [382, 86] on select "Select type Admin E-mail Meeting Phone call Add new task type" at bounding box center [426, 89] width 194 height 16
click at [374, 156] on input "text" at bounding box center [426, 158] width 195 height 16
paste input "[PERSON_NAME]"
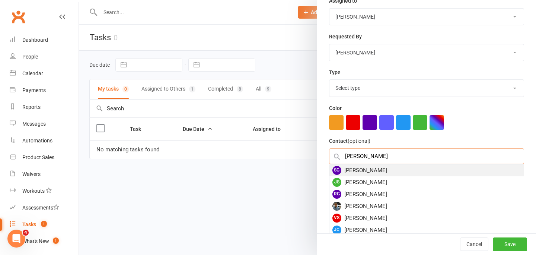
type input "[PERSON_NAME]"
click at [371, 173] on div "SG [PERSON_NAME]" at bounding box center [426, 170] width 194 height 12
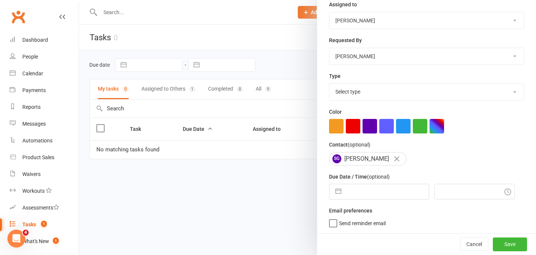
scroll to position [101, 0]
click at [356, 194] on input "text" at bounding box center [387, 191] width 84 height 15
select select "7"
select select "2025"
select select "8"
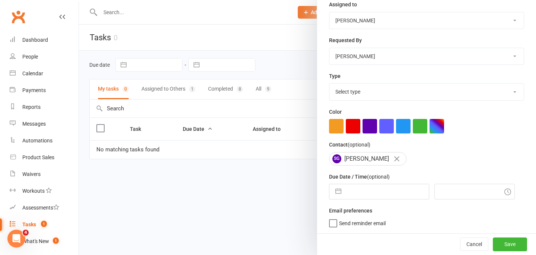
select select "2025"
select select "9"
select select "2025"
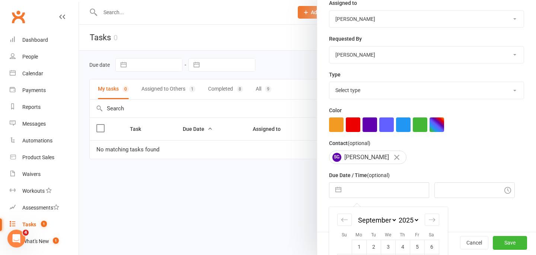
scroll to position [166, 0]
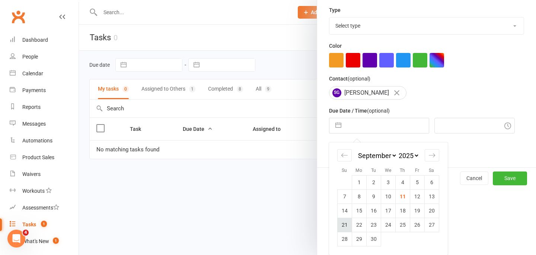
click at [350, 224] on td "21" at bounding box center [344, 224] width 15 height 14
type input "[DATE]"
type input "12:30pm"
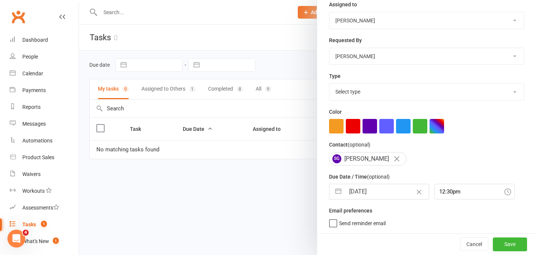
scroll to position [101, 0]
click at [416, 189] on icon "Clear Date" at bounding box center [419, 191] width 6 height 4
click at [368, 192] on input "text" at bounding box center [387, 191] width 84 height 15
select select "7"
select select "2025"
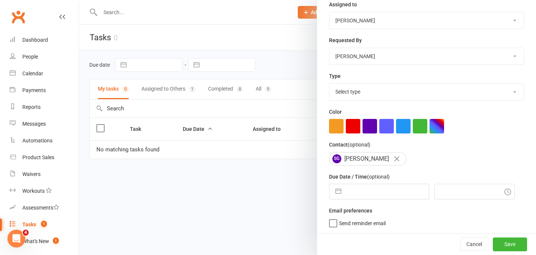
select select "8"
select select "2025"
select select "9"
select select "2025"
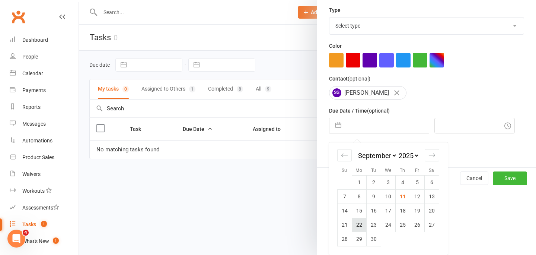
click at [362, 226] on td "22" at bounding box center [359, 224] width 15 height 14
type input "[DATE]"
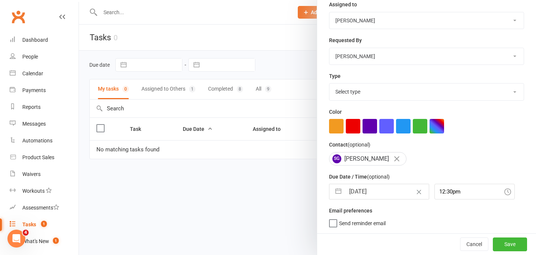
click at [430, 167] on div "Description (optional) Pause membership (25/9-25/10) Private task (only the ass…" at bounding box center [426, 83] width 219 height 300
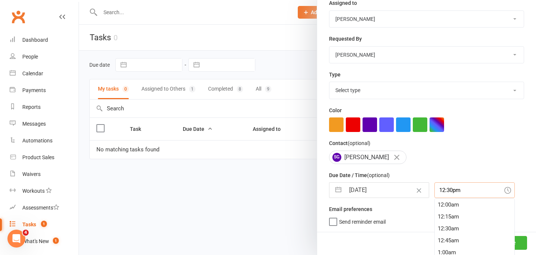
scroll to position [119, 0]
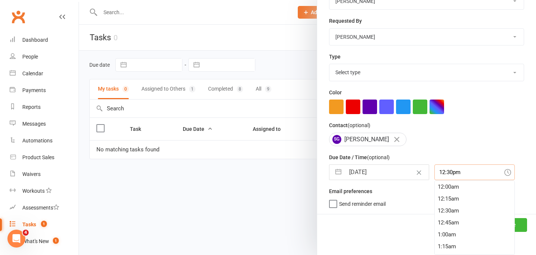
click at [443, 180] on div "12:30pm 12:00am 12:15am 12:30am 12:45am 1:00am 1:15am 1:30am 1:45am 2:00am 2:15…" at bounding box center [474, 172] width 80 height 16
click at [441, 200] on div "10:00am" at bounding box center [475, 197] width 80 height 12
type input "10:00am"
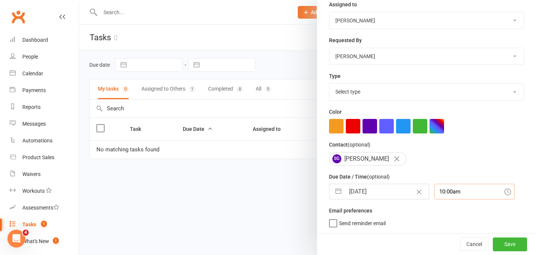
scroll to position [101, 0]
click at [428, 211] on div "Email preferences Send reminder email" at bounding box center [426, 216] width 195 height 20
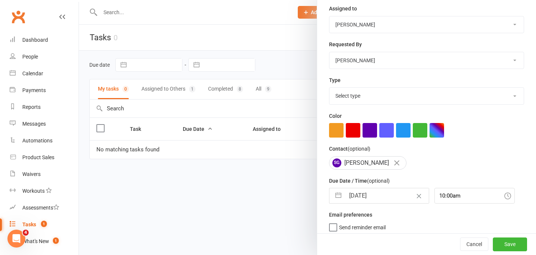
click at [370, 227] on span "Send reminder email" at bounding box center [362, 226] width 47 height 9
click at [370, 222] on input "Send reminder email" at bounding box center [357, 222] width 57 height 0
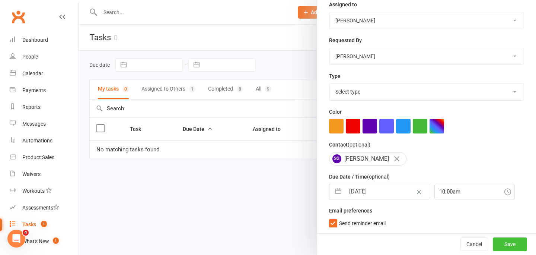
click at [511, 245] on button "Save" at bounding box center [510, 243] width 34 height 13
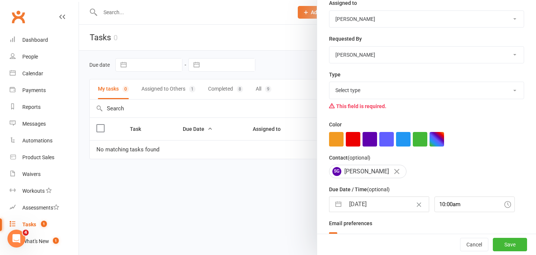
click at [415, 94] on select "Select type Admin E-mail Meeting Phone call Add new task type" at bounding box center [426, 90] width 194 height 16
select select "35208"
click at [513, 245] on button "Save" at bounding box center [510, 244] width 34 height 13
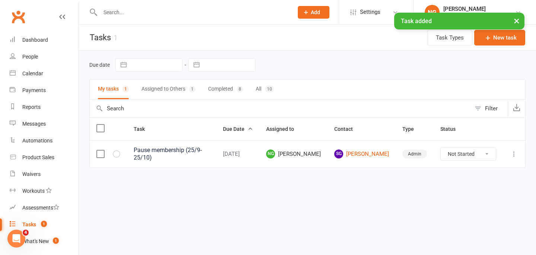
click at [466, 149] on select "Not Started In Progress Waiting Complete" at bounding box center [468, 153] width 55 height 13
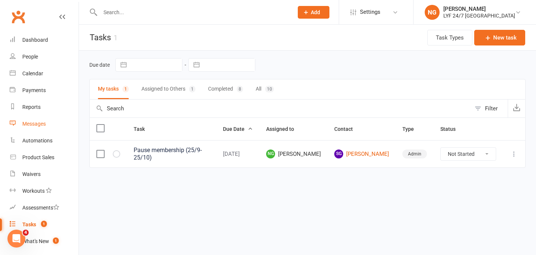
click at [35, 119] on link "Messages" at bounding box center [44, 123] width 69 height 17
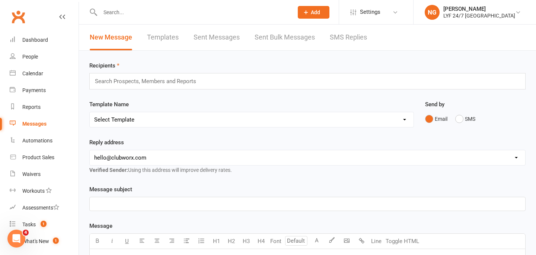
click at [256, 38] on link "Sent Bulk Messages" at bounding box center [285, 38] width 60 height 26
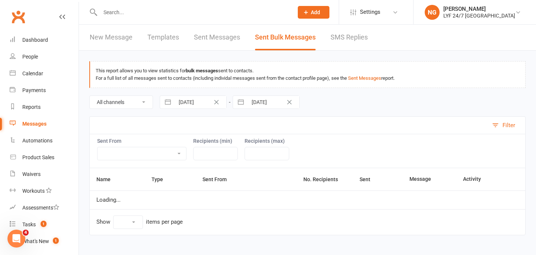
select select "100"
click at [186, 43] on div "New Message Templates Sent Messages Sent Bulk Messages SMS Replies" at bounding box center [229, 38] width 300 height 26
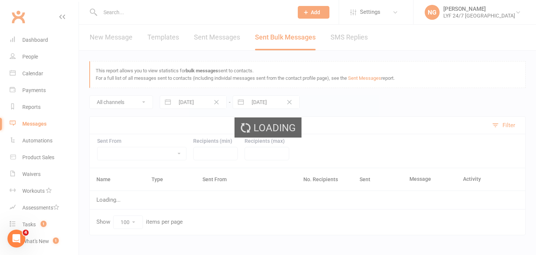
click at [166, 42] on div "Loading" at bounding box center [268, 127] width 536 height 255
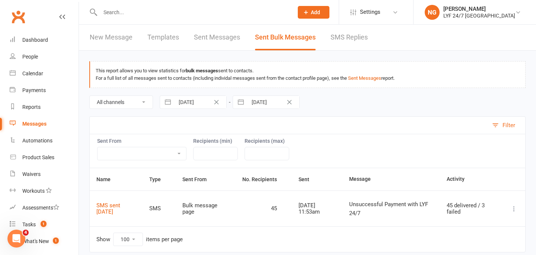
click at [166, 36] on link "Templates" at bounding box center [163, 38] width 32 height 26
select select "grid"
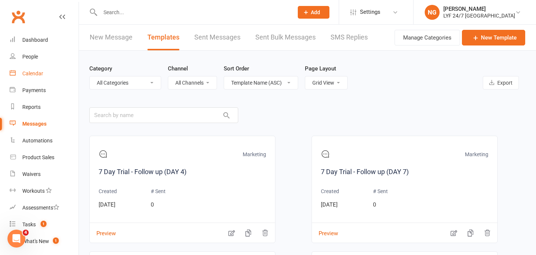
click at [20, 70] on link "Calendar" at bounding box center [44, 73] width 69 height 17
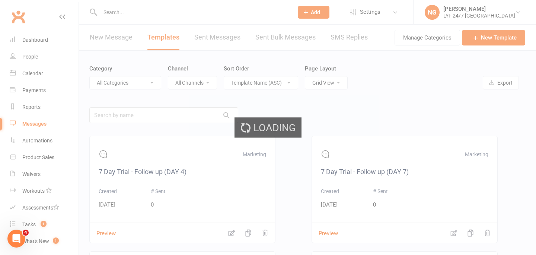
click at [22, 58] on div "Loading" at bounding box center [268, 127] width 536 height 255
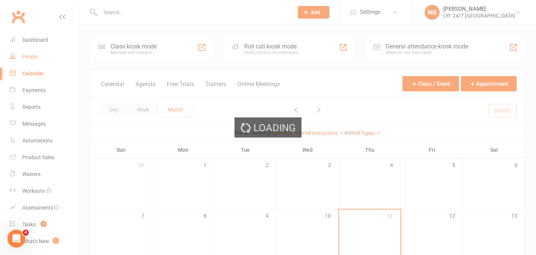
click at [30, 57] on div "People" at bounding box center [30, 57] width 16 height 6
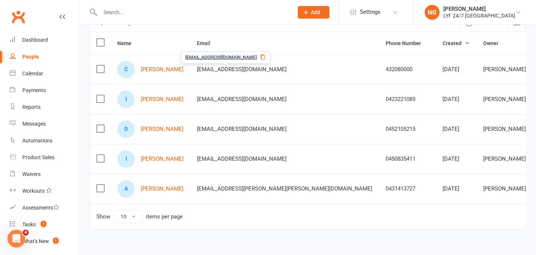
scroll to position [78, 0]
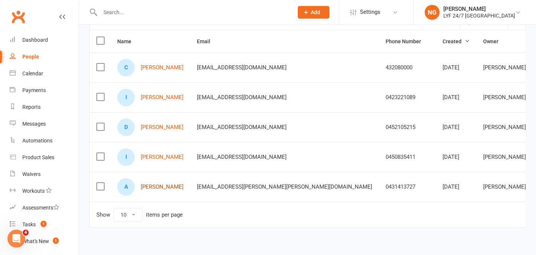
click at [159, 187] on link "[PERSON_NAME]" at bounding box center [162, 187] width 43 height 6
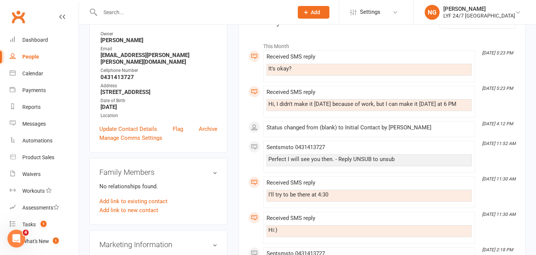
scroll to position [98, 0]
click at [329, 105] on div "Hi, I didn't make it [DATE] because of work, but I can make it [DATE] at 6 PM" at bounding box center [368, 104] width 201 height 6
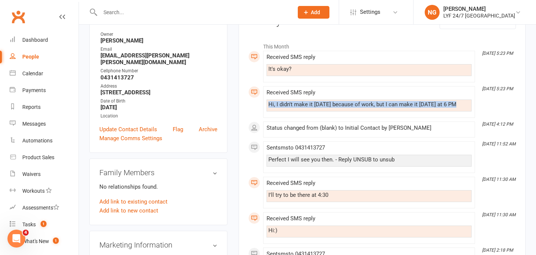
click at [329, 105] on div "Hi, I didn't make it [DATE] because of work, but I can make it [DATE] at 6 PM" at bounding box center [368, 104] width 201 height 6
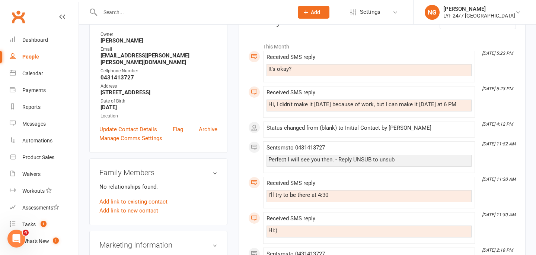
click at [373, 106] on div "Hi, I didn't make it [DATE] because of work, but I can make it [DATE] at 6 PM" at bounding box center [368, 104] width 201 height 6
click at [431, 107] on div "Hi, I didn't make it [DATE] because of work, but I can make it [DATE] at 6 PM" at bounding box center [368, 104] width 201 height 6
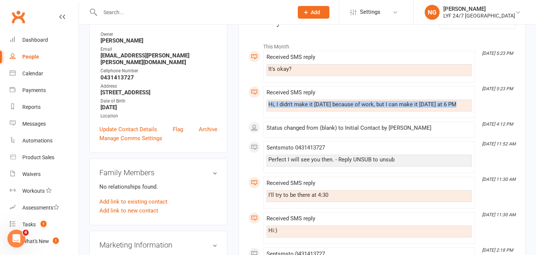
click at [431, 107] on div "Hi, I didn't make it [DATE] because of work, but I can make it [DATE] at 6 PM" at bounding box center [368, 104] width 201 height 6
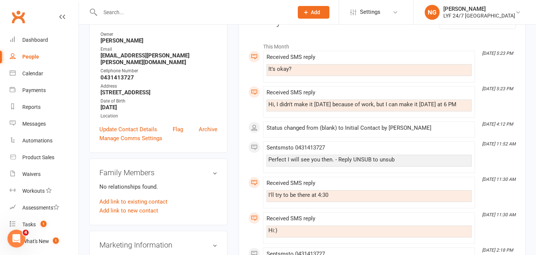
click at [456, 107] on div "Hi, I didn't make it [DATE] because of work, but I can make it [DATE] at 6 PM" at bounding box center [368, 104] width 201 height 6
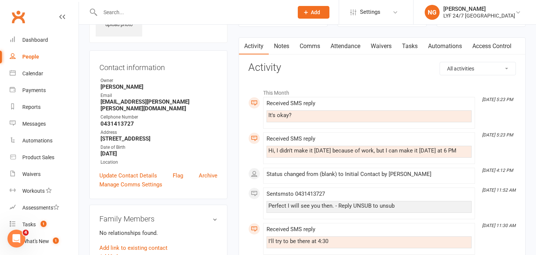
scroll to position [51, 0]
click at [366, 152] on div "Hi, I didn't make it [DATE] because of work, but I can make it [DATE] at 6 PM" at bounding box center [368, 151] width 201 height 6
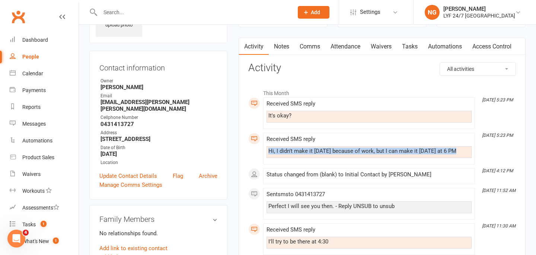
click at [366, 152] on div "Hi, I didn't make it [DATE] because of work, but I can make it [DATE] at 6 PM" at bounding box center [368, 151] width 201 height 6
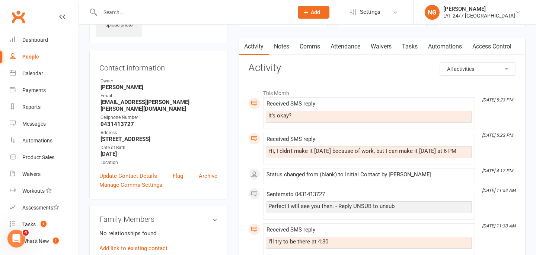
click at [366, 151] on div "Hi, I didn't make it [DATE] because of work, but I can make it [DATE] at 6 PM" at bounding box center [368, 151] width 201 height 6
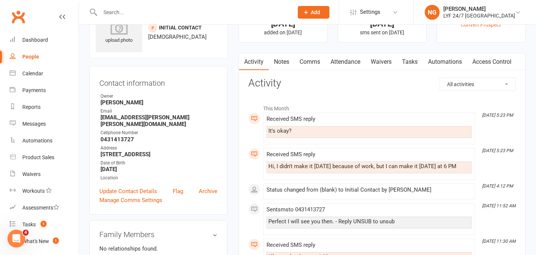
scroll to position [35, 0]
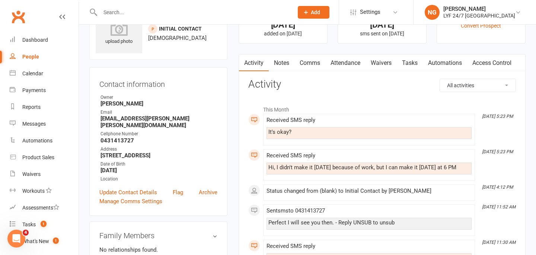
click at [367, 168] on div "Hi, I didn't make it [DATE] because of work, but I can make it [DATE] at 6 PM" at bounding box center [368, 167] width 201 height 6
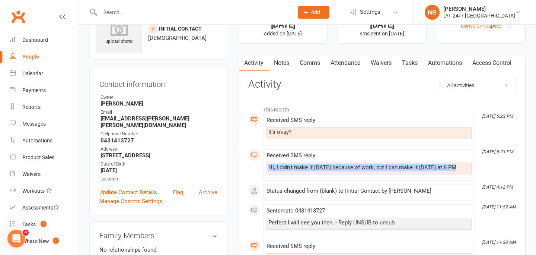
click at [367, 168] on div "Hi, I didn't make it [DATE] because of work, but I can make it [DATE] at 6 PM" at bounding box center [368, 167] width 201 height 6
click at [422, 168] on div "Hi, I didn't make it [DATE] because of work, but I can make it [DATE] at 6 PM" at bounding box center [368, 167] width 201 height 6
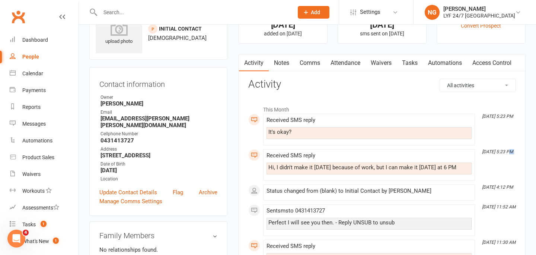
drag, startPoint x: 477, startPoint y: 151, endPoint x: 519, endPoint y: 151, distance: 41.7
click at [505, 152] on icon "[DATE] 5:23 PM" at bounding box center [497, 151] width 31 height 5
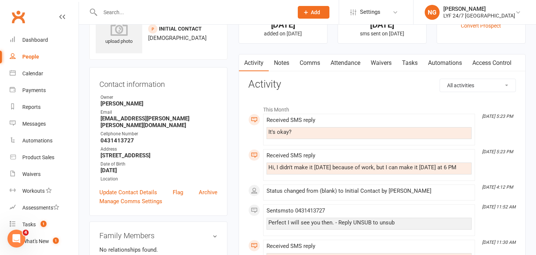
click at [498, 150] on icon "[DATE] 5:23 PM" at bounding box center [497, 151] width 31 height 5
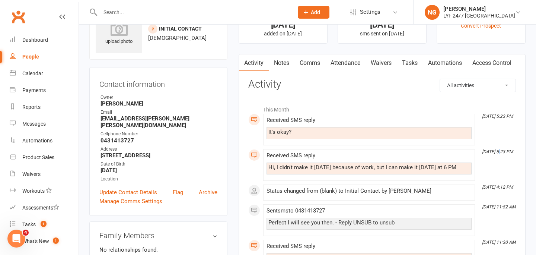
click at [498, 150] on icon "[DATE] 5:23 PM" at bounding box center [497, 151] width 31 height 5
click at [493, 116] on icon "[DATE] 5:23 PM" at bounding box center [497, 116] width 31 height 5
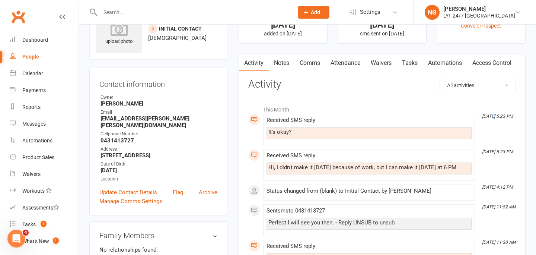
click at [493, 116] on icon "[DATE] 5:23 PM" at bounding box center [497, 116] width 31 height 5
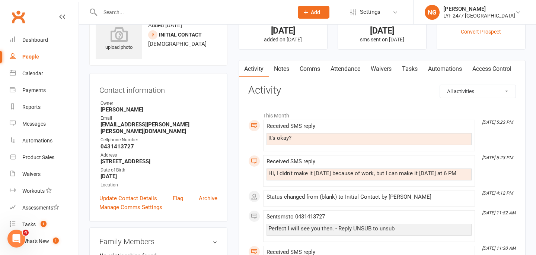
scroll to position [0, 0]
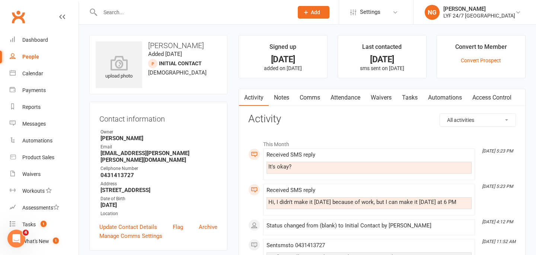
click at [333, 94] on link "Attendance" at bounding box center [345, 97] width 40 height 17
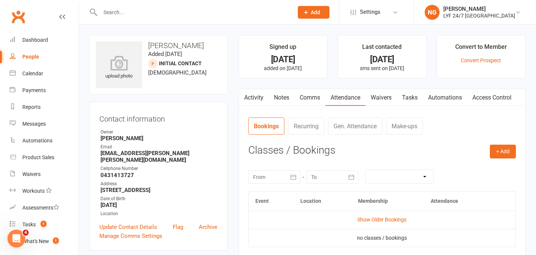
click at [312, 99] on link "Comms" at bounding box center [309, 97] width 31 height 17
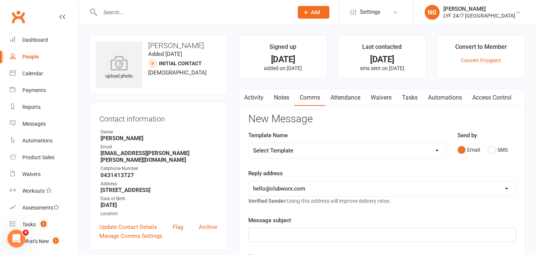
click at [251, 95] on link "Activity" at bounding box center [254, 97] width 30 height 17
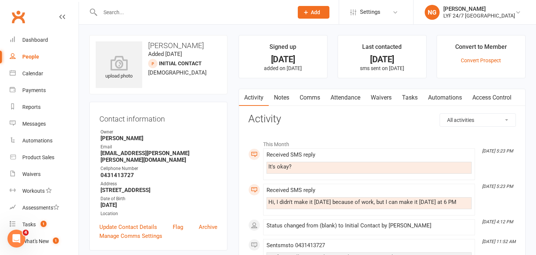
click at [327, 98] on link "Attendance" at bounding box center [345, 97] width 40 height 17
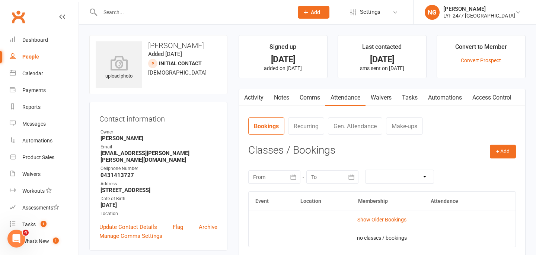
click at [313, 98] on link "Comms" at bounding box center [309, 97] width 31 height 17
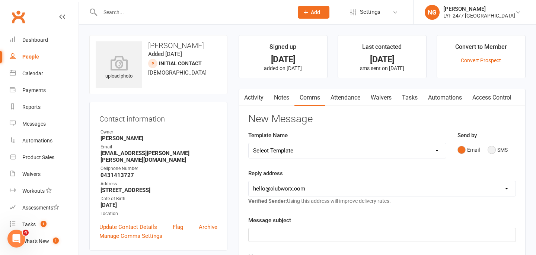
click at [496, 155] on button "SMS" at bounding box center [498, 150] width 20 height 14
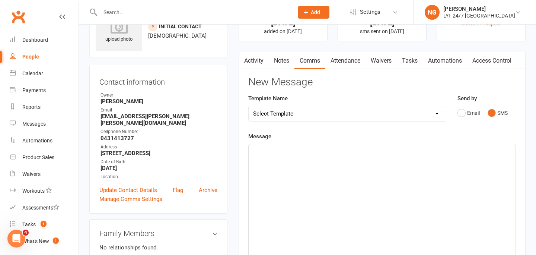
scroll to position [42, 0]
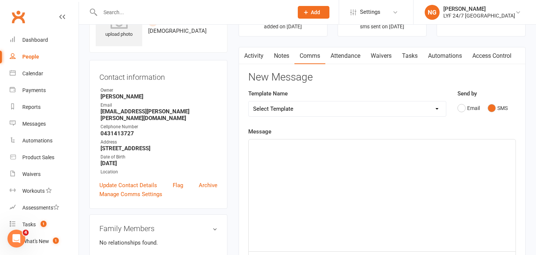
click at [388, 164] on div "﻿" at bounding box center [382, 195] width 267 height 112
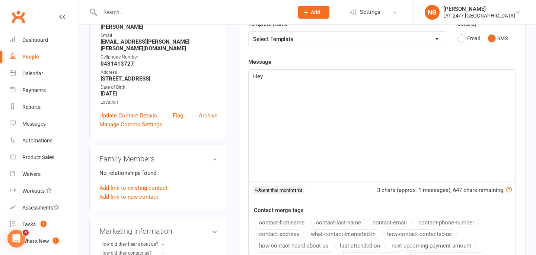
scroll to position [156, 0]
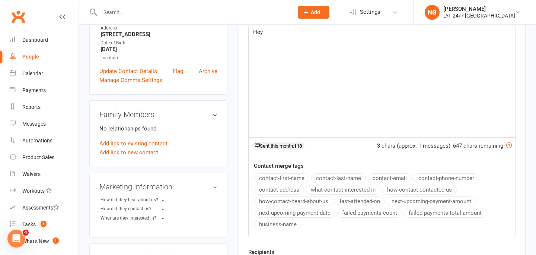
click at [293, 180] on button "contact-first-name" at bounding box center [281, 178] width 55 height 10
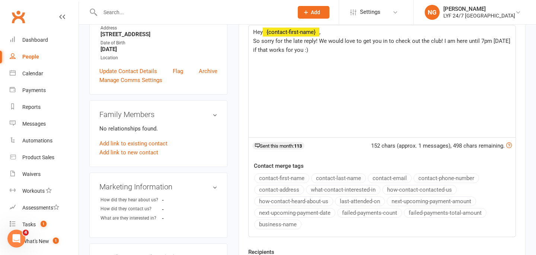
click at [246, 103] on div "Activity Notes Comms Attendance Waivers Tasks Automations Access Control Attend…" at bounding box center [382, 119] width 287 height 373
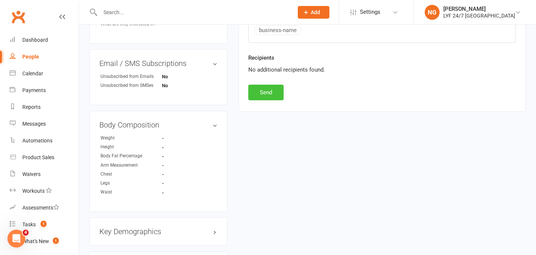
click at [269, 99] on button "Send" at bounding box center [265, 93] width 35 height 16
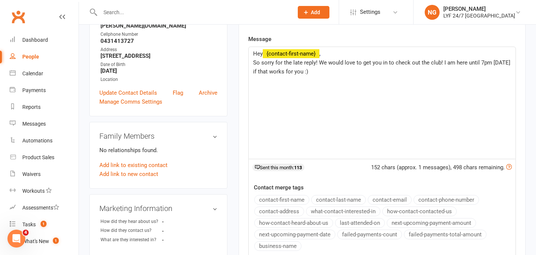
scroll to position [0, 0]
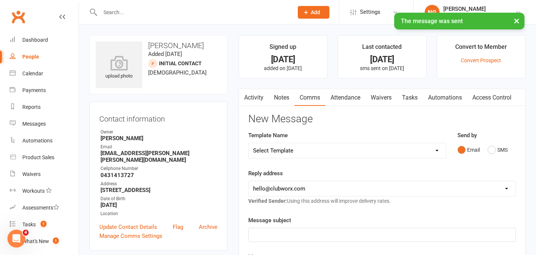
click at [260, 96] on link "Activity" at bounding box center [254, 97] width 30 height 17
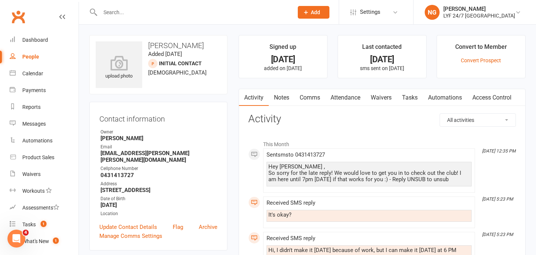
click at [141, 14] on input "text" at bounding box center [193, 12] width 190 height 10
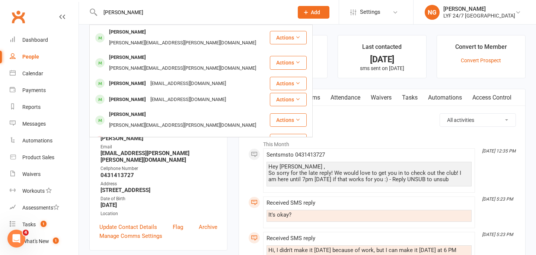
type input "[PERSON_NAME]"
click at [140, 150] on div "[PERSON_NAME]" at bounding box center [127, 155] width 41 height 11
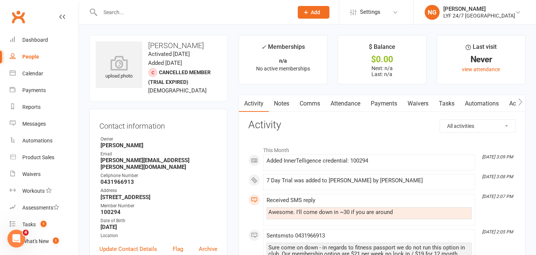
click at [303, 100] on link "Comms" at bounding box center [309, 103] width 31 height 17
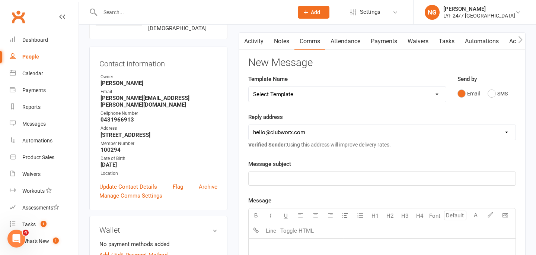
scroll to position [67, 0]
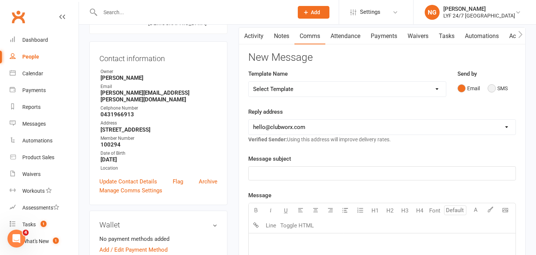
click at [493, 86] on button "SMS" at bounding box center [498, 88] width 20 height 14
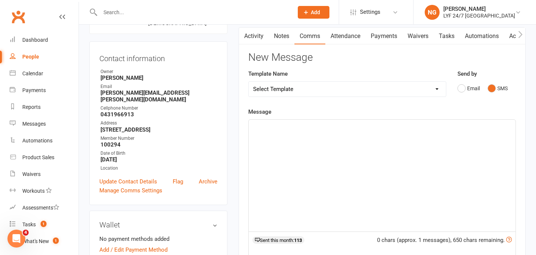
scroll to position [68, 0]
click at [389, 87] on select "Select Template [SMS] 7 Day Trial - Follow up (DAY 4) [SMS] 7 Day Trial - Follo…" at bounding box center [347, 88] width 197 height 15
select select "1"
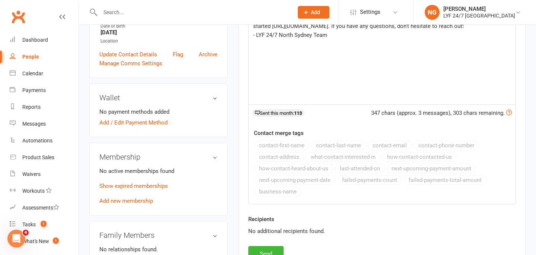
scroll to position [236, 0]
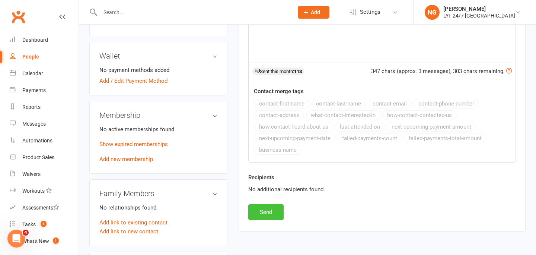
click at [269, 214] on button "Send" at bounding box center [265, 212] width 35 height 16
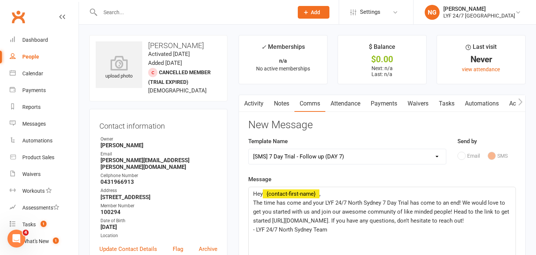
select select
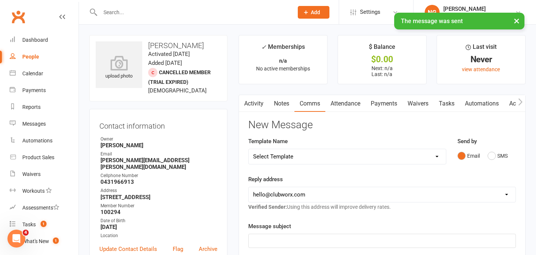
click at [259, 105] on link "Activity" at bounding box center [254, 103] width 30 height 17
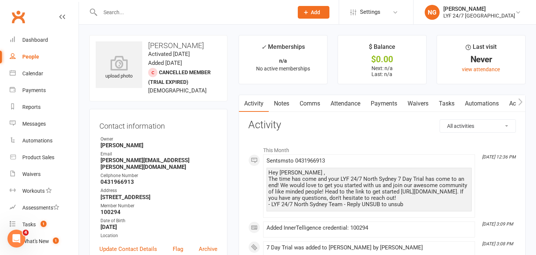
click at [285, 149] on li "This Month" at bounding box center [382, 148] width 268 height 12
click at [285, 124] on h3 "Activity" at bounding box center [382, 125] width 268 height 12
click at [285, 161] on span "Sent sms to [PHONE_NUMBER]" at bounding box center [296, 160] width 58 height 7
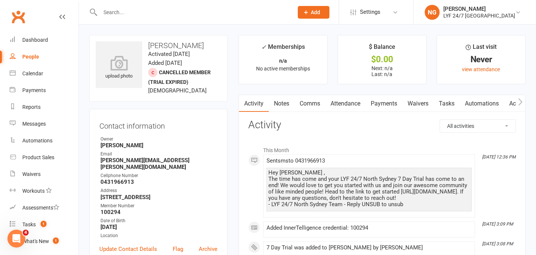
click at [285, 161] on span "Sent sms to [PHONE_NUMBER]" at bounding box center [296, 160] width 58 height 7
click at [285, 149] on li "This Month" at bounding box center [382, 148] width 268 height 12
click at [284, 152] on li "This Month" at bounding box center [382, 148] width 268 height 12
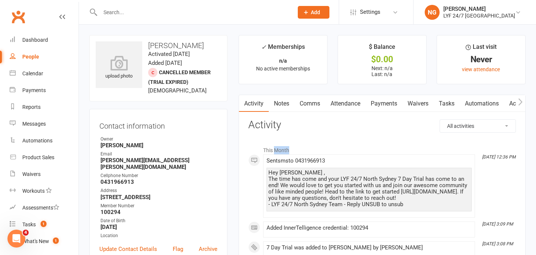
click at [284, 152] on li "This Month" at bounding box center [382, 148] width 268 height 12
click at [284, 126] on h3 "Activity" at bounding box center [382, 125] width 268 height 12
click at [268, 124] on h3 "Activity" at bounding box center [382, 125] width 268 height 12
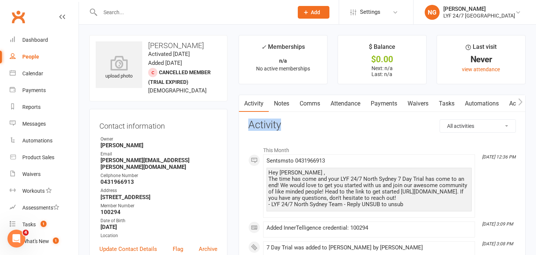
click at [268, 124] on h3 "Activity" at bounding box center [382, 125] width 268 height 12
click at [306, 125] on h3 "Activity" at bounding box center [382, 125] width 268 height 12
click at [166, 6] on div at bounding box center [188, 12] width 199 height 24
click at [164, 9] on input "text" at bounding box center [193, 12] width 190 height 10
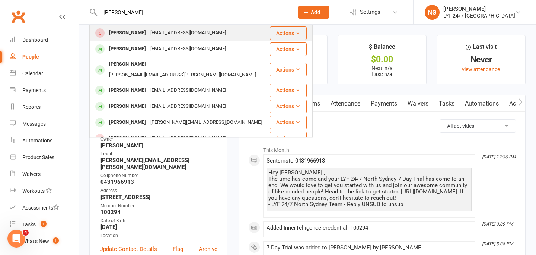
type input "[PERSON_NAME]"
click at [165, 30] on div "[EMAIL_ADDRESS][DOMAIN_NAME]" at bounding box center [188, 33] width 80 height 11
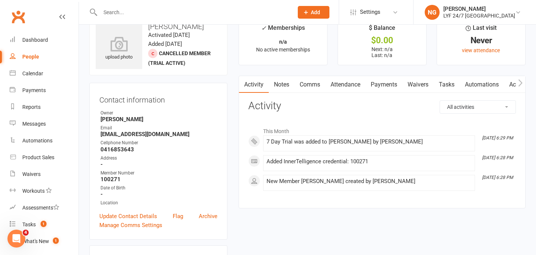
scroll to position [17, 0]
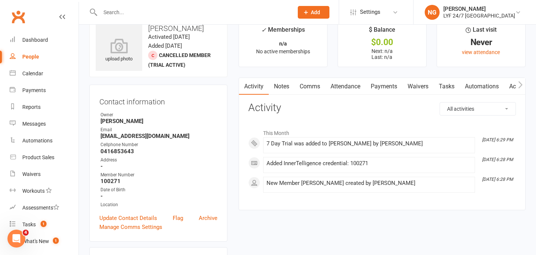
click at [393, 90] on link "Payments" at bounding box center [384, 86] width 37 height 17
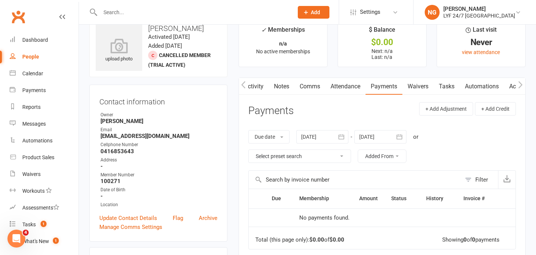
click at [359, 85] on link "Attendance" at bounding box center [345, 86] width 40 height 17
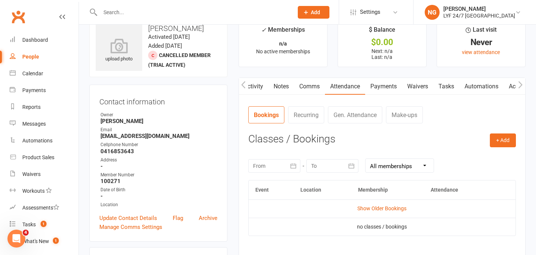
click at [241, 88] on icon "button" at bounding box center [243, 85] width 4 height 8
click at [302, 85] on link "Comms" at bounding box center [309, 86] width 31 height 17
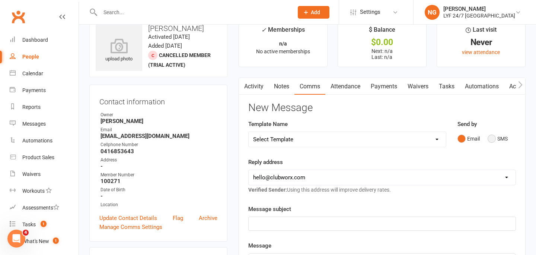
click at [492, 137] on button "SMS" at bounding box center [498, 138] width 20 height 14
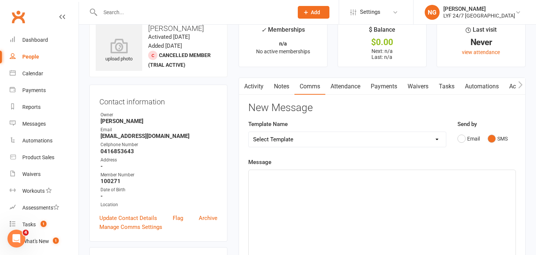
click at [330, 139] on select "Select Template [SMS] 7 Day Trial - Follow up (DAY 4) [SMS] 7 Day Trial - Follo…" at bounding box center [347, 139] width 197 height 15
select select "1"
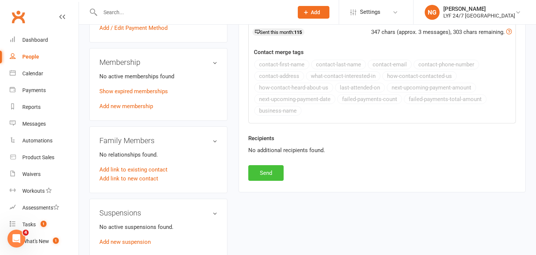
click at [255, 169] on button "Send" at bounding box center [265, 173] width 35 height 16
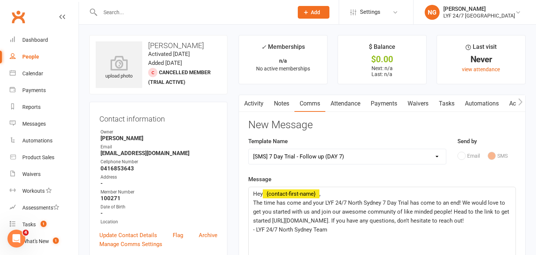
select select
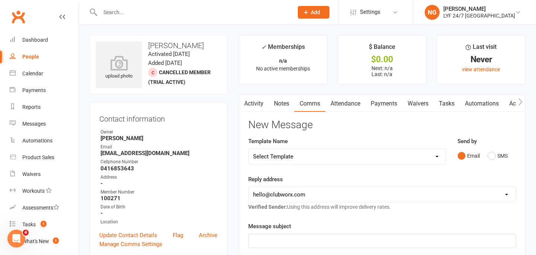
click at [136, 19] on div at bounding box center [188, 12] width 199 height 24
click at [130, 15] on input "text" at bounding box center [193, 12] width 190 height 10
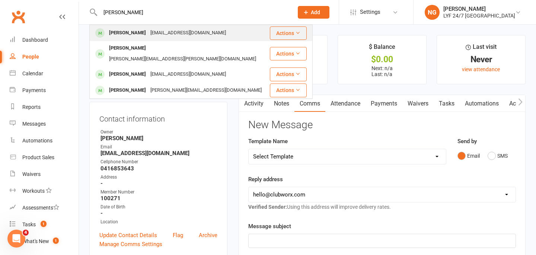
type input "[PERSON_NAME]"
click at [140, 31] on div "[PERSON_NAME]" at bounding box center [127, 33] width 41 height 11
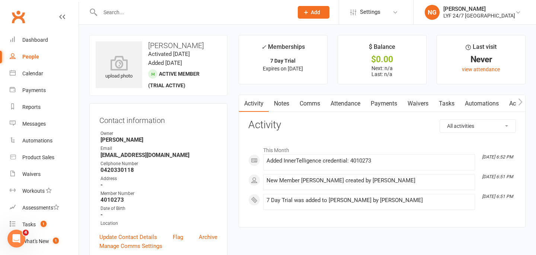
click at [351, 106] on link "Attendance" at bounding box center [345, 103] width 40 height 17
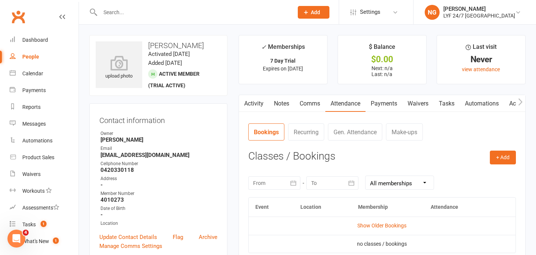
click at [306, 106] on link "Comms" at bounding box center [309, 103] width 31 height 17
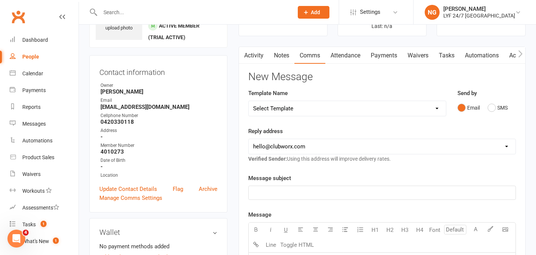
scroll to position [49, 0]
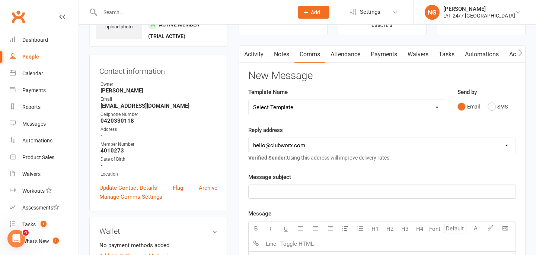
click at [348, 112] on select "Select Template [SMS] 7 Day Trial - Follow up (DAY 4) [SMS] 7 Day Trial - Follo…" at bounding box center [347, 107] width 197 height 15
click at [415, 105] on select "Select Template [SMS] 7 Day Trial - Follow up (DAY 4) [SMS] 7 Day Trial - Follo…" at bounding box center [347, 107] width 197 height 15
select select "2"
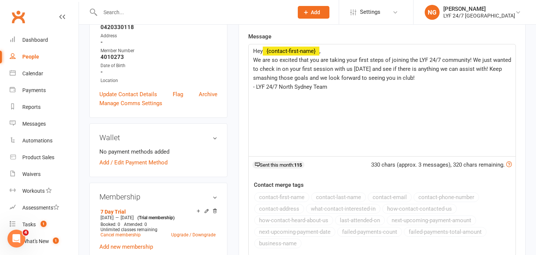
scroll to position [139, 0]
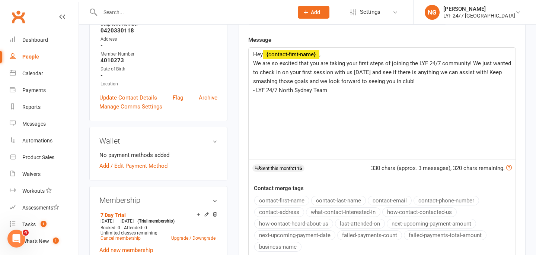
click at [378, 73] on span "We are so excited that you are taking your first steps of joining the LYF 24/7 …" at bounding box center [382, 72] width 259 height 25
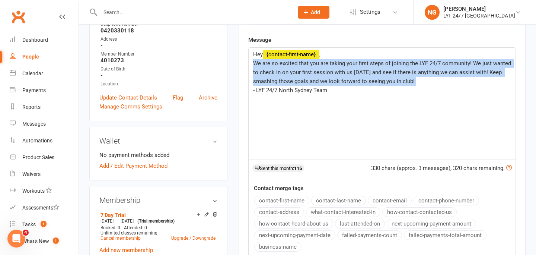
click at [378, 73] on span "We are so excited that you are taking your first steps of joining the LYF 24/7 …" at bounding box center [382, 72] width 259 height 25
click at [414, 79] on p "We are so excited that you are taking your first steps of joining the LYF 24/7 …" at bounding box center [382, 72] width 258 height 27
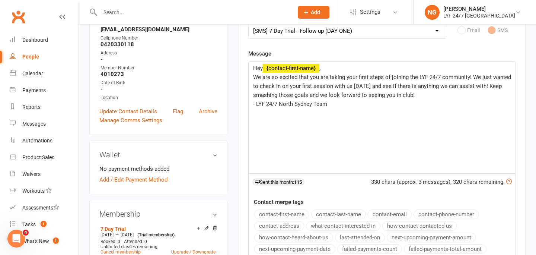
scroll to position [124, 0]
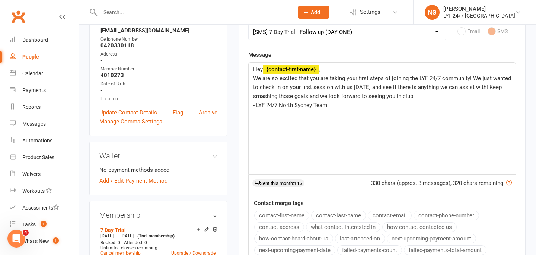
click at [383, 48] on div "Template Name Select Template [SMS] 7 Day Trial - Follow up (DAY 4) [SMS] 7 Day…" at bounding box center [347, 31] width 209 height 38
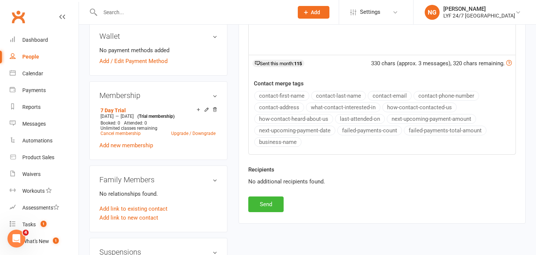
scroll to position [377, 0]
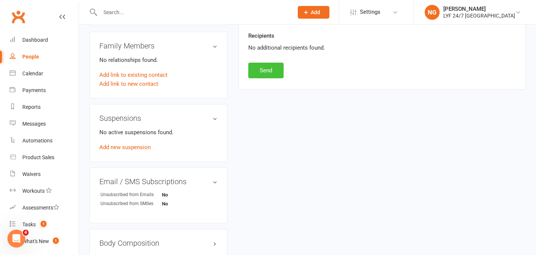
click at [263, 77] on button "Send" at bounding box center [265, 71] width 35 height 16
select select
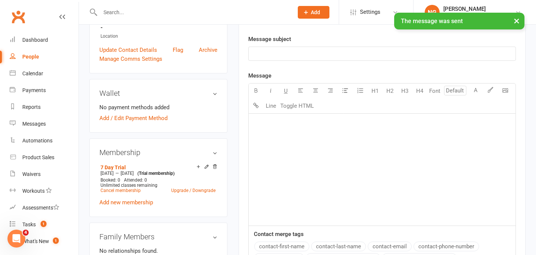
scroll to position [0, 0]
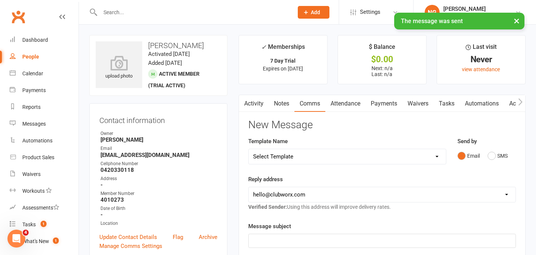
click at [253, 100] on link "Activity" at bounding box center [254, 103] width 30 height 17
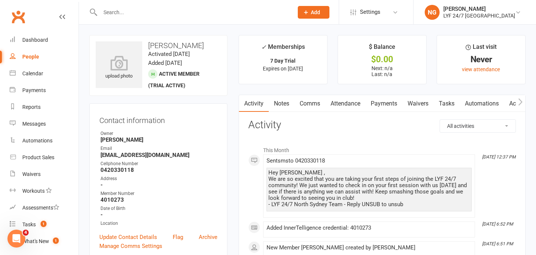
click at [141, 12] on input "text" at bounding box center [193, 12] width 190 height 10
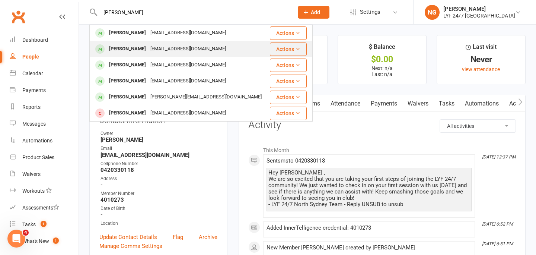
type input "[PERSON_NAME]"
click at [148, 47] on div "[EMAIL_ADDRESS][DOMAIN_NAME]" at bounding box center [188, 49] width 80 height 11
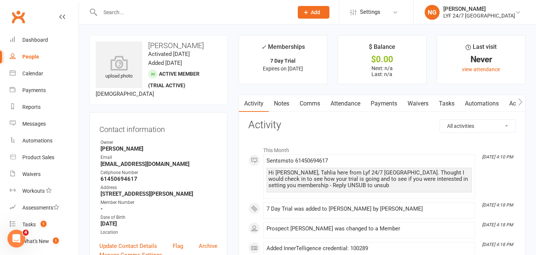
click at [344, 102] on link "Attendance" at bounding box center [345, 103] width 40 height 17
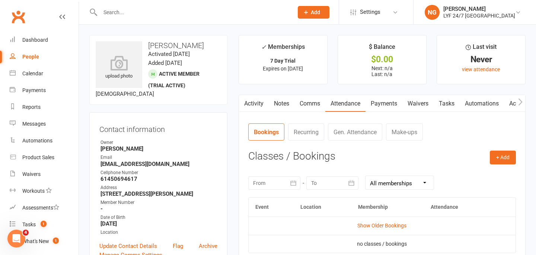
click at [313, 102] on link "Comms" at bounding box center [309, 103] width 31 height 17
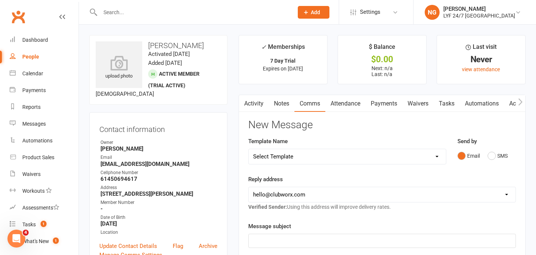
click at [273, 104] on link "Notes" at bounding box center [282, 103] width 26 height 17
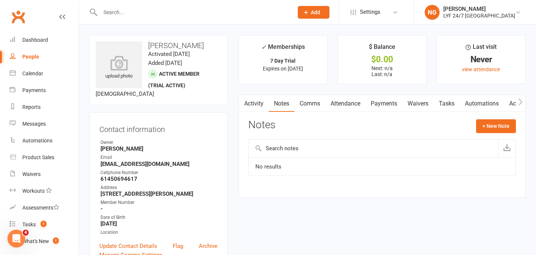
click at [256, 104] on link "Activity" at bounding box center [254, 103] width 30 height 17
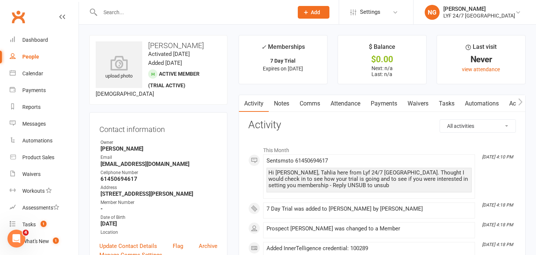
click at [150, 14] on input "text" at bounding box center [193, 12] width 190 height 10
paste input "[PERSON_NAME]"
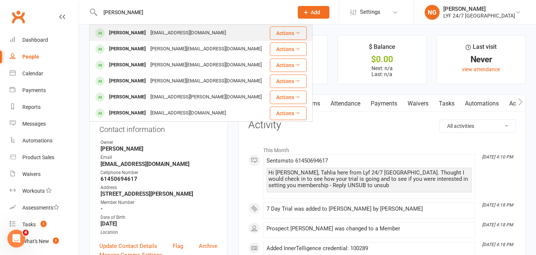
type input "[PERSON_NAME]"
click at [173, 40] on div "[PERSON_NAME] [EMAIL_ADDRESS][DOMAIN_NAME]" at bounding box center [179, 32] width 179 height 15
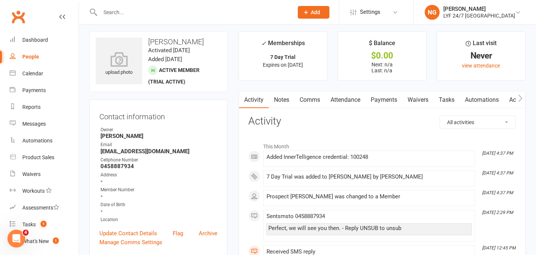
scroll to position [6, 0]
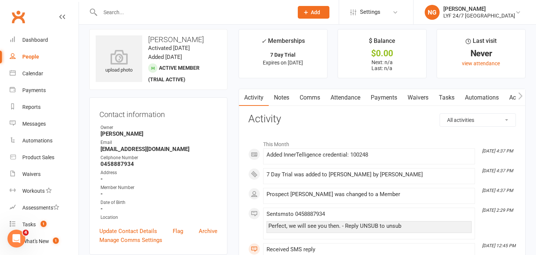
click at [308, 95] on link "Comms" at bounding box center [309, 97] width 31 height 17
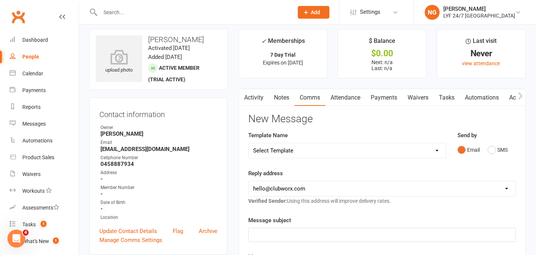
click at [256, 102] on link "Activity" at bounding box center [254, 97] width 30 height 17
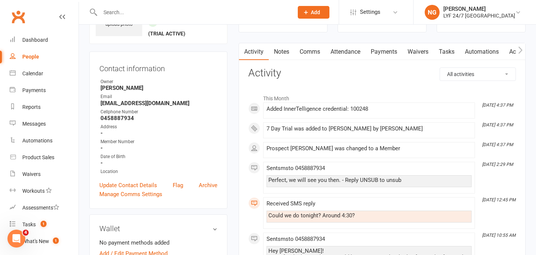
scroll to position [53, 0]
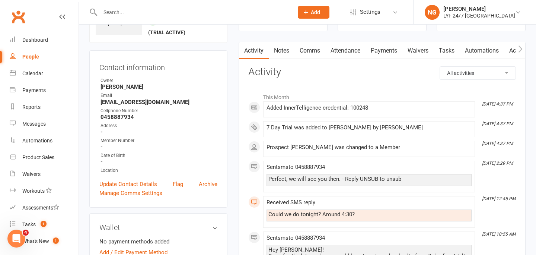
click at [330, 105] on div "Added InnerTelligence credential: 100248" at bounding box center [369, 108] width 205 height 6
click at [306, 54] on link "Comms" at bounding box center [309, 50] width 31 height 17
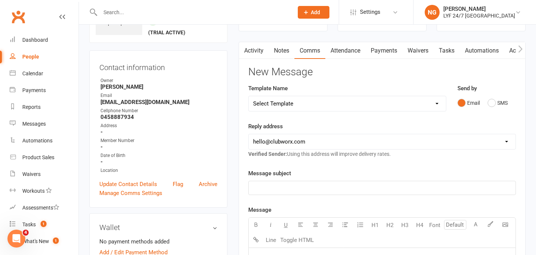
click at [405, 97] on select "Select Template [SMS] 7 Day Trial - Follow up (DAY 4) [SMS] 7 Day Trial - Follo…" at bounding box center [347, 103] width 197 height 15
select select "2"
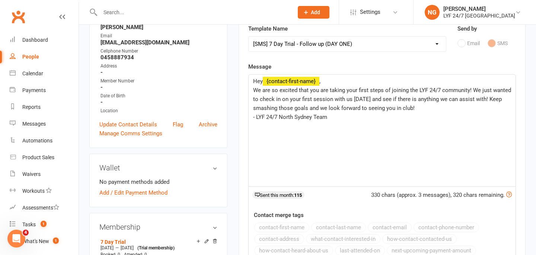
scroll to position [108, 0]
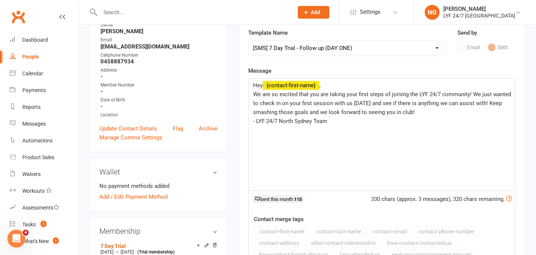
click at [386, 76] on div "Message Hey ﻿ {contact-first-name} , We are so excited that you are taking your…" at bounding box center [382, 178] width 268 height 224
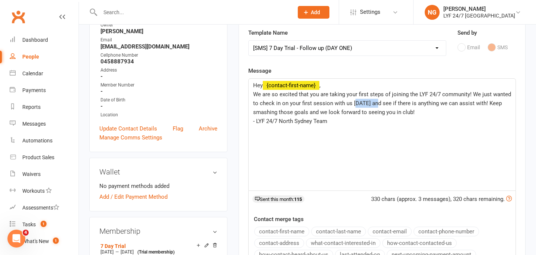
drag, startPoint x: 375, startPoint y: 103, endPoint x: 353, endPoint y: 103, distance: 21.6
click at [353, 103] on span "We are so excited that you are taking your first steps of joining the LYF 24/7 …" at bounding box center [382, 103] width 259 height 25
click at [370, 68] on div "Message Hey ﻿ {contact-first-name} , We are so excited that you are taking your…" at bounding box center [382, 178] width 268 height 224
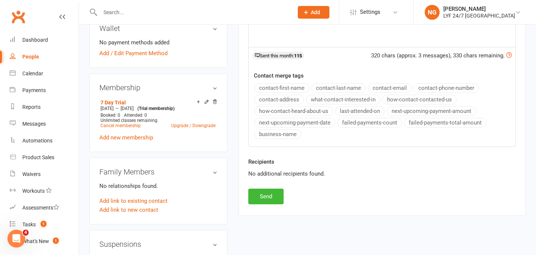
scroll to position [350, 0]
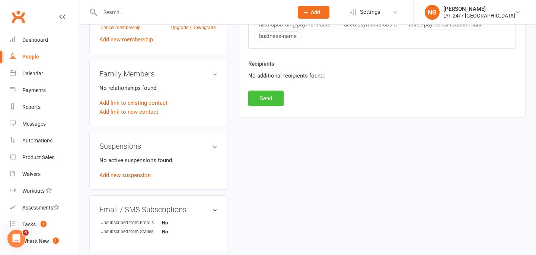
click at [259, 97] on button "Send" at bounding box center [265, 98] width 35 height 16
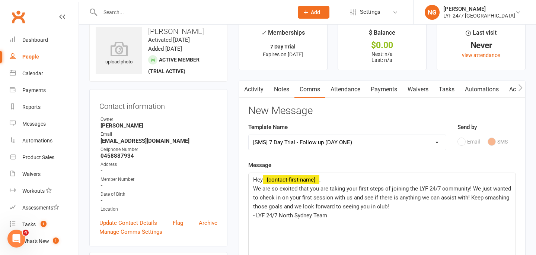
scroll to position [0, 0]
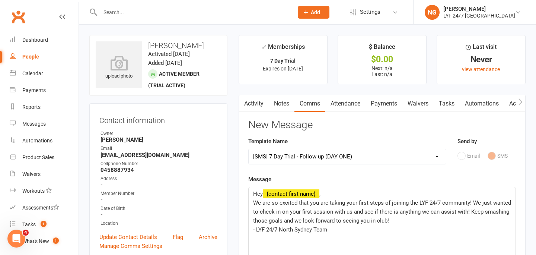
select select
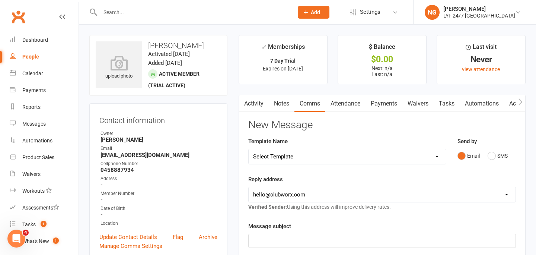
click at [145, 13] on input "text" at bounding box center [193, 12] width 190 height 10
paste input "[PERSON_NAME]"
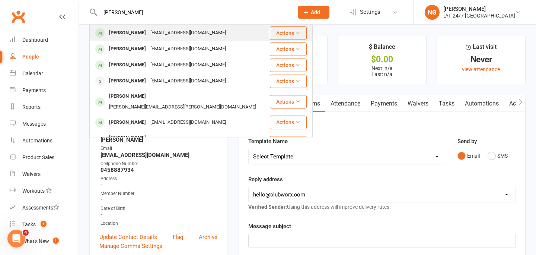
type input "[PERSON_NAME]"
click at [152, 34] on div "[EMAIL_ADDRESS][DOMAIN_NAME]" at bounding box center [188, 33] width 80 height 11
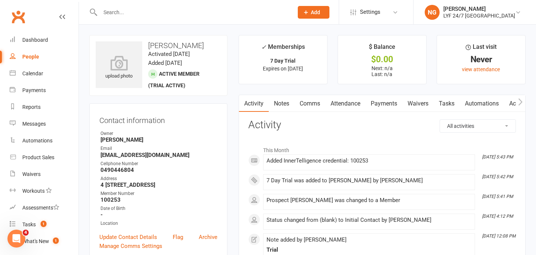
click at [277, 101] on link "Notes" at bounding box center [282, 103] width 26 height 17
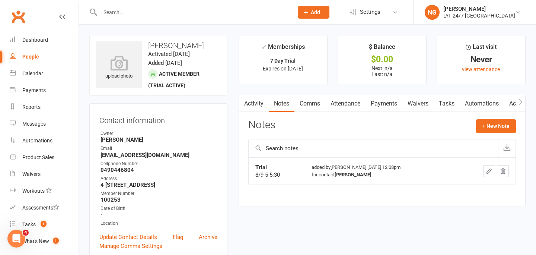
click at [308, 103] on link "Comms" at bounding box center [309, 103] width 31 height 17
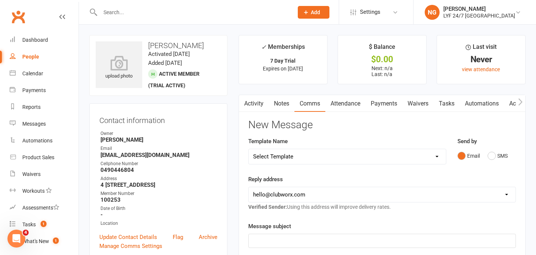
scroll to position [26, 0]
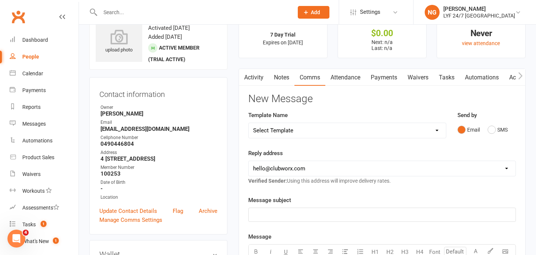
click at [249, 75] on link "Activity" at bounding box center [254, 77] width 30 height 17
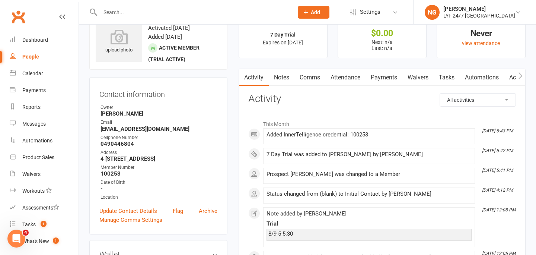
click at [307, 76] on link "Comms" at bounding box center [309, 77] width 31 height 17
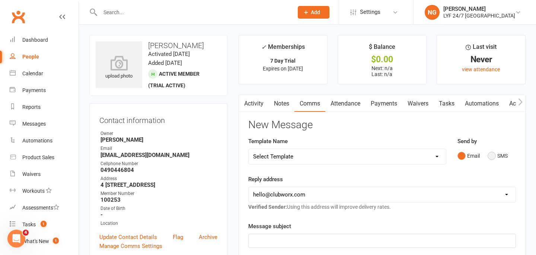
click at [489, 156] on button "SMS" at bounding box center [498, 156] width 20 height 14
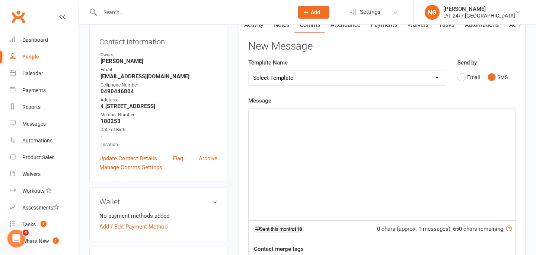
scroll to position [80, 0]
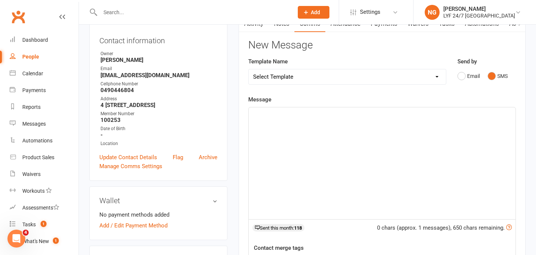
click at [442, 152] on div "﻿" at bounding box center [382, 163] width 267 height 112
click at [351, 77] on select "Select Template [SMS] 7 Day Trial - Follow up (DAY 4) [SMS] 7 Day Trial - Follo…" at bounding box center [347, 76] width 197 height 15
select select "2"
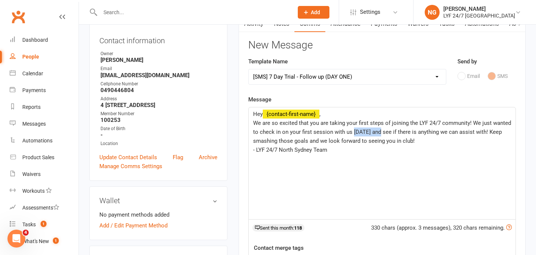
drag, startPoint x: 378, startPoint y: 130, endPoint x: 353, endPoint y: 130, distance: 25.7
click at [353, 130] on span "We are so excited that you are taking your first steps of joining the LYF 24/7 …" at bounding box center [382, 131] width 259 height 25
click at [344, 99] on div "Message Hey ﻿ {contact-first-name} , We are so excited that you are taking your…" at bounding box center [382, 207] width 268 height 224
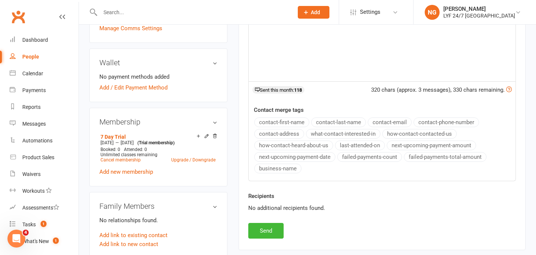
scroll to position [242, 0]
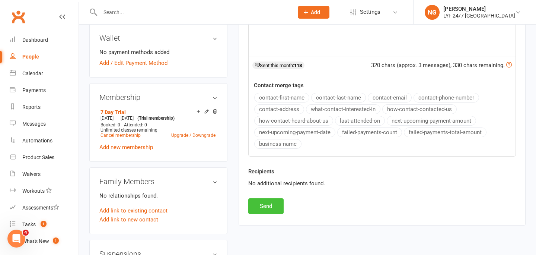
click at [273, 210] on button "Send" at bounding box center [265, 206] width 35 height 16
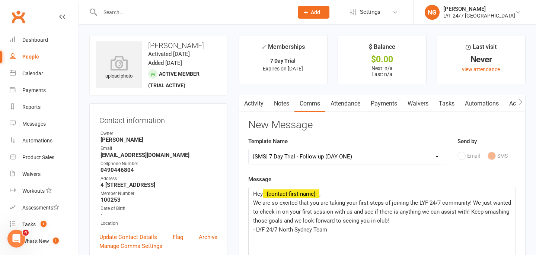
select select
